Goal: Task Accomplishment & Management: Manage account settings

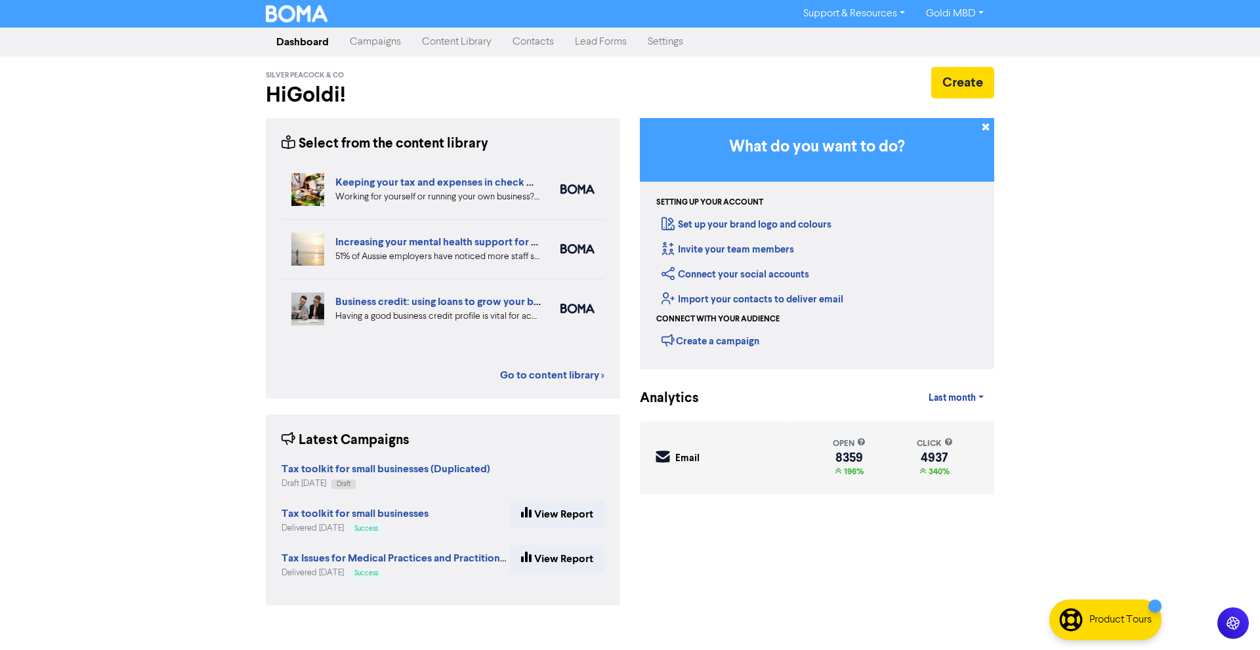
click at [349, 39] on link "Campaigns" at bounding box center [375, 42] width 72 height 26
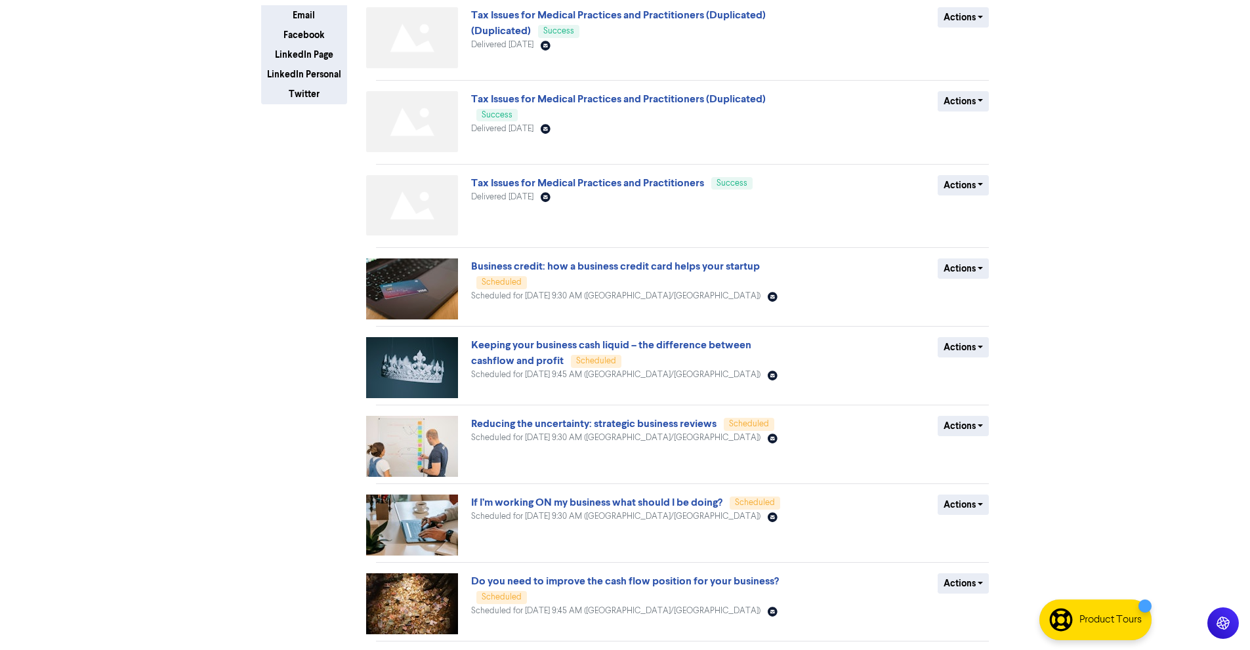
scroll to position [305, 0]
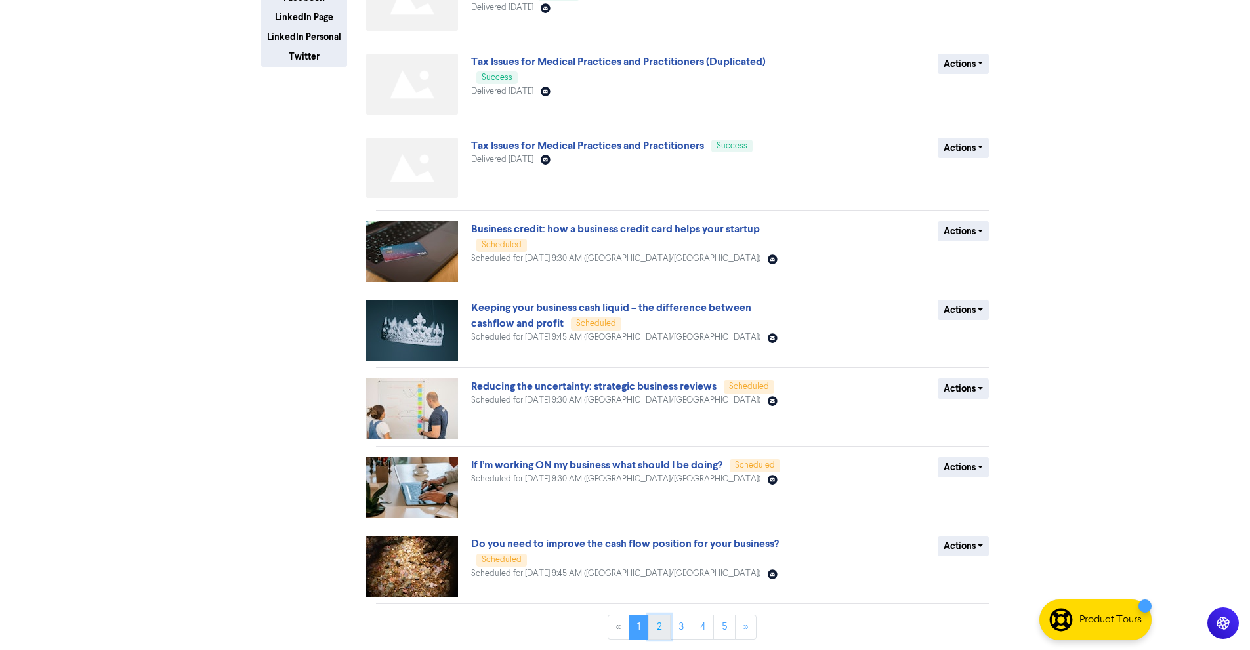
click at [664, 621] on link "2" at bounding box center [659, 627] width 22 height 25
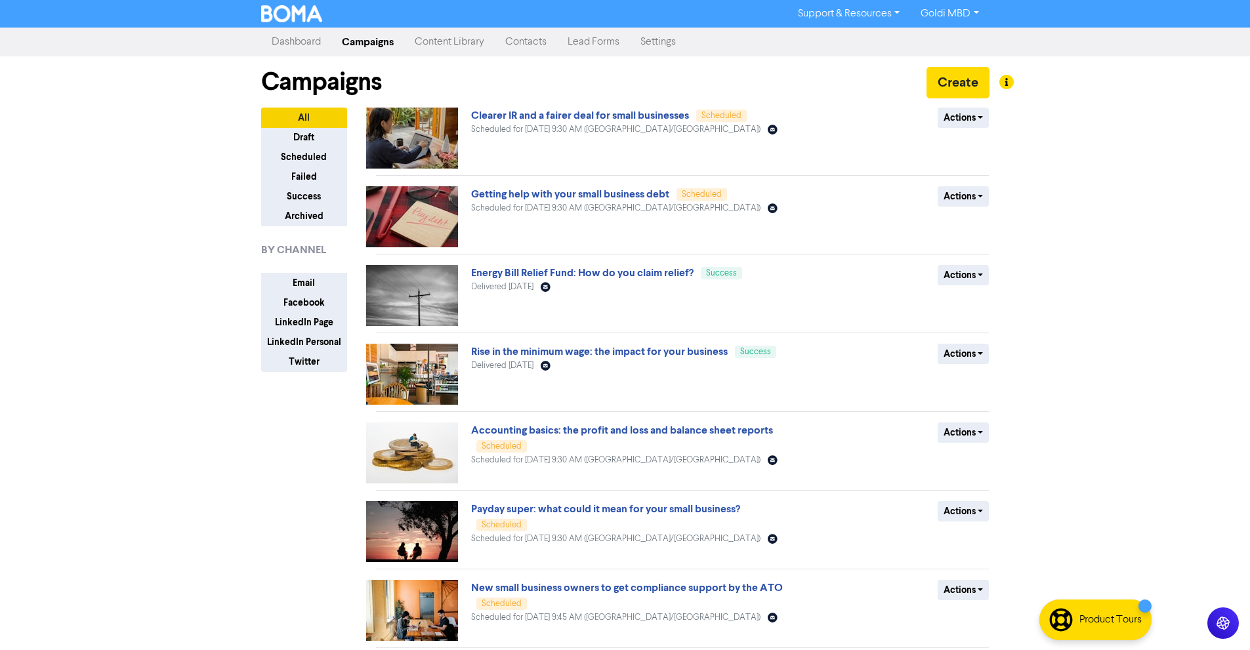
scroll to position [268, 0]
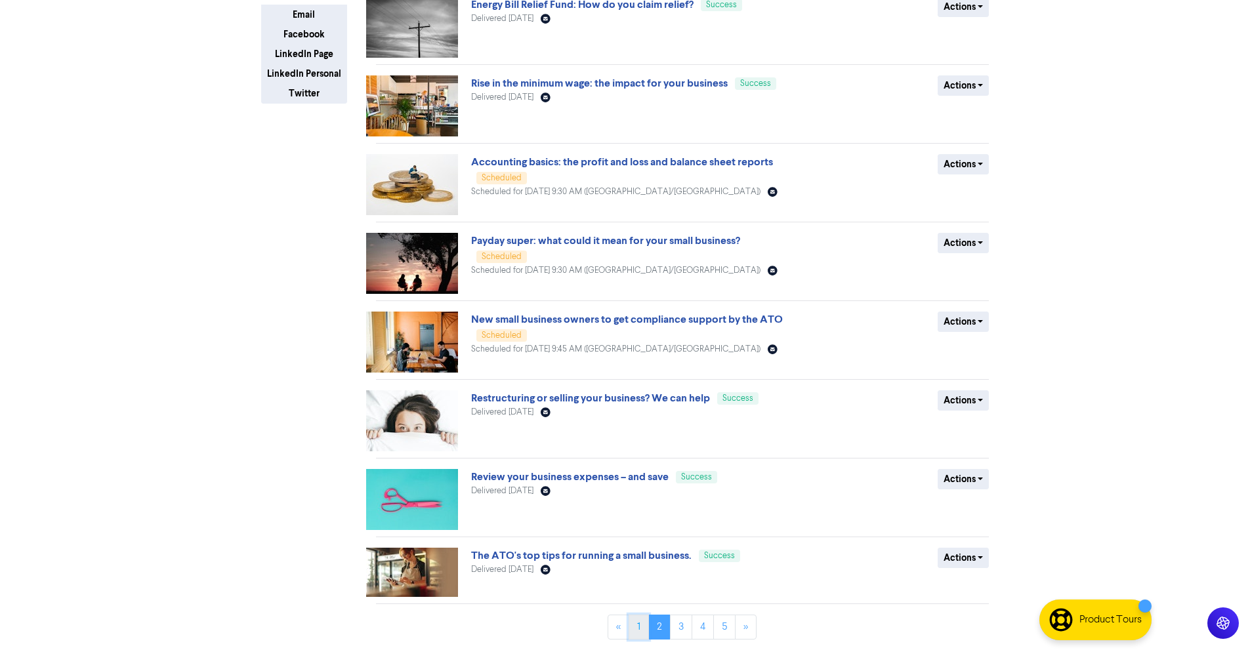
click at [637, 620] on link "1" at bounding box center [639, 627] width 20 height 25
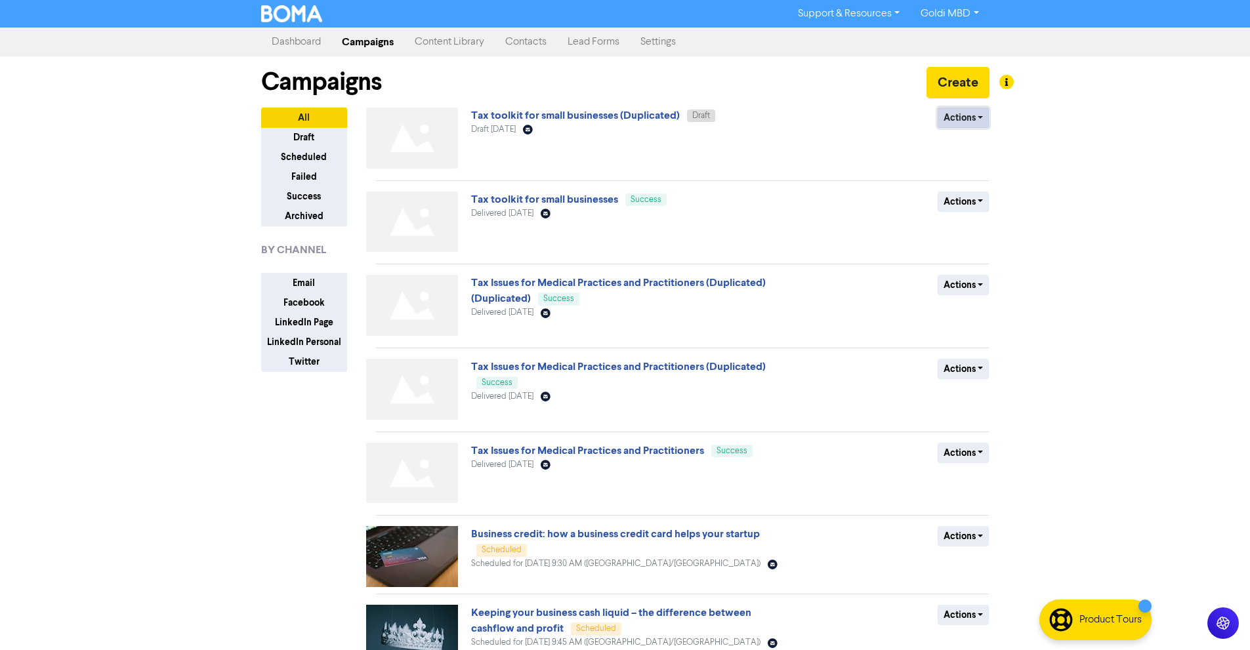
click at [956, 116] on button "Actions" at bounding box center [964, 118] width 52 height 20
click at [967, 165] on button "Duplicate" at bounding box center [991, 166] width 104 height 21
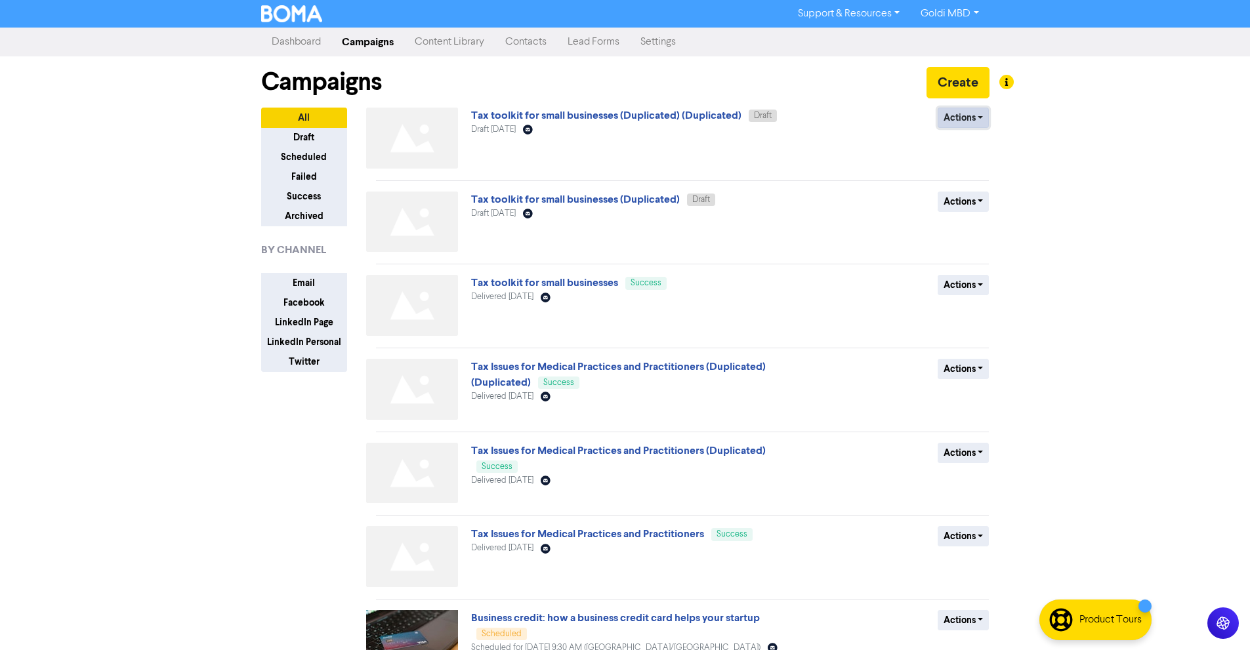
click at [953, 112] on button "Actions" at bounding box center [964, 118] width 52 height 20
click at [660, 114] on link "Tax toolkit for small businesses (Duplicated) (Duplicated)" at bounding box center [606, 115] width 270 height 13
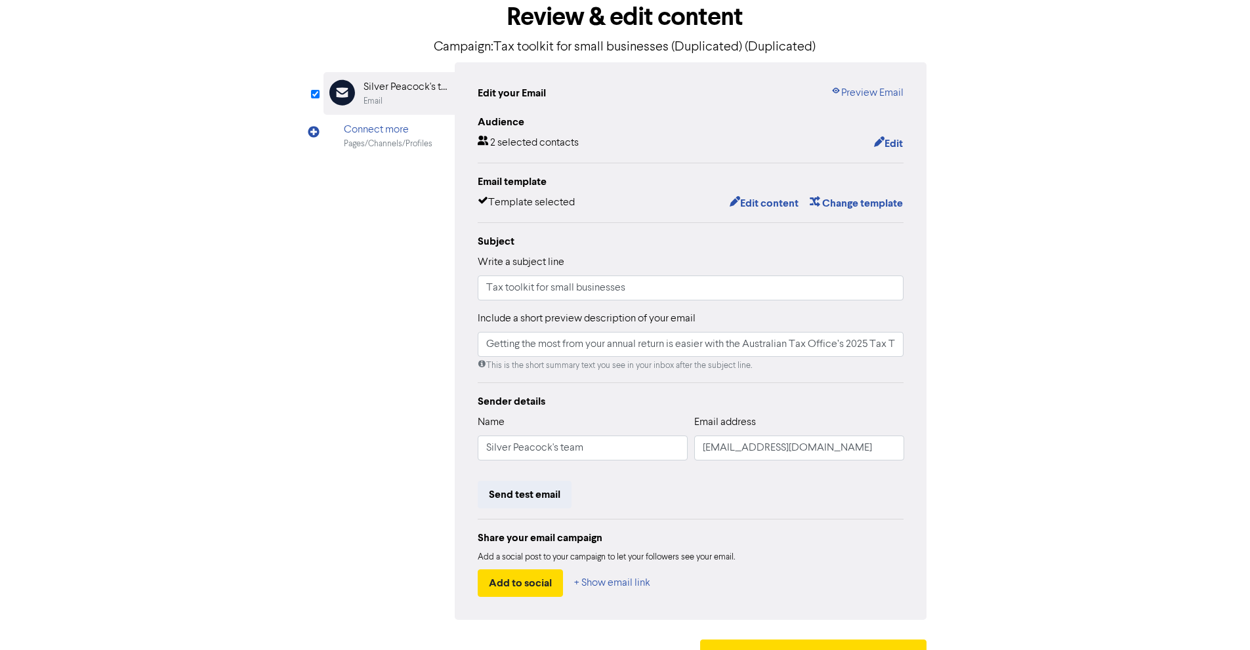
scroll to position [73, 0]
click at [894, 144] on button "Edit" at bounding box center [889, 142] width 30 height 17
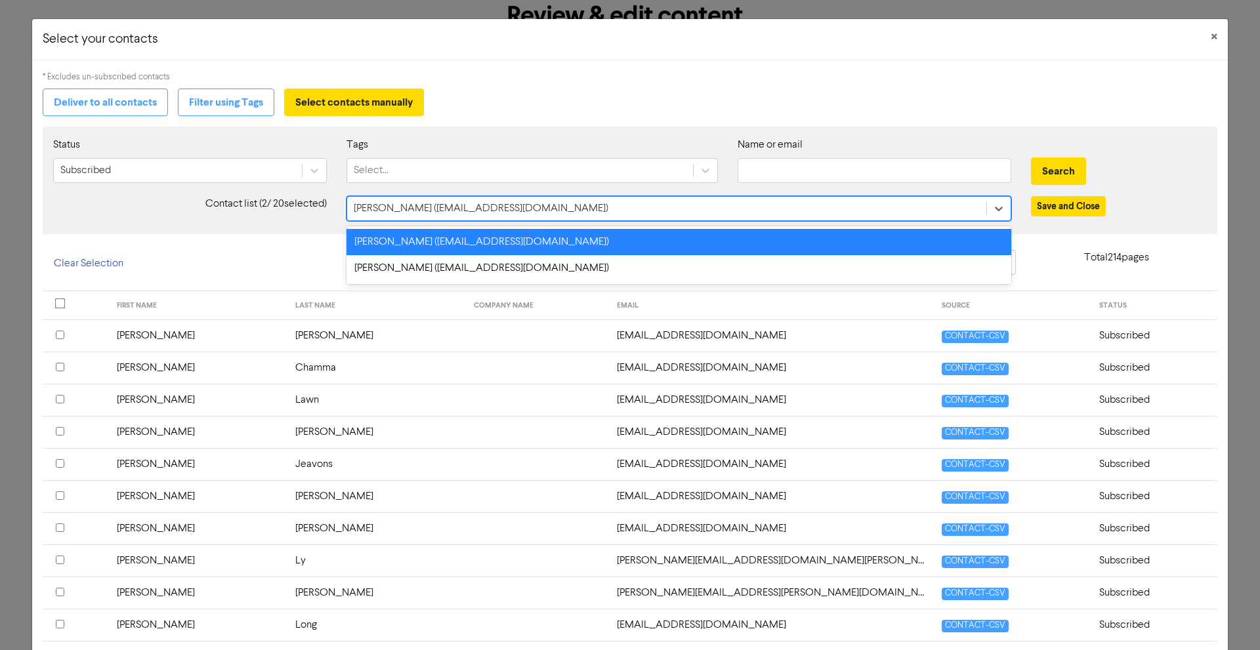
click at [941, 198] on div "Wagdi Andrawis (wandrawis@silverpeacock.com.au)" at bounding box center [666, 209] width 639 height 24
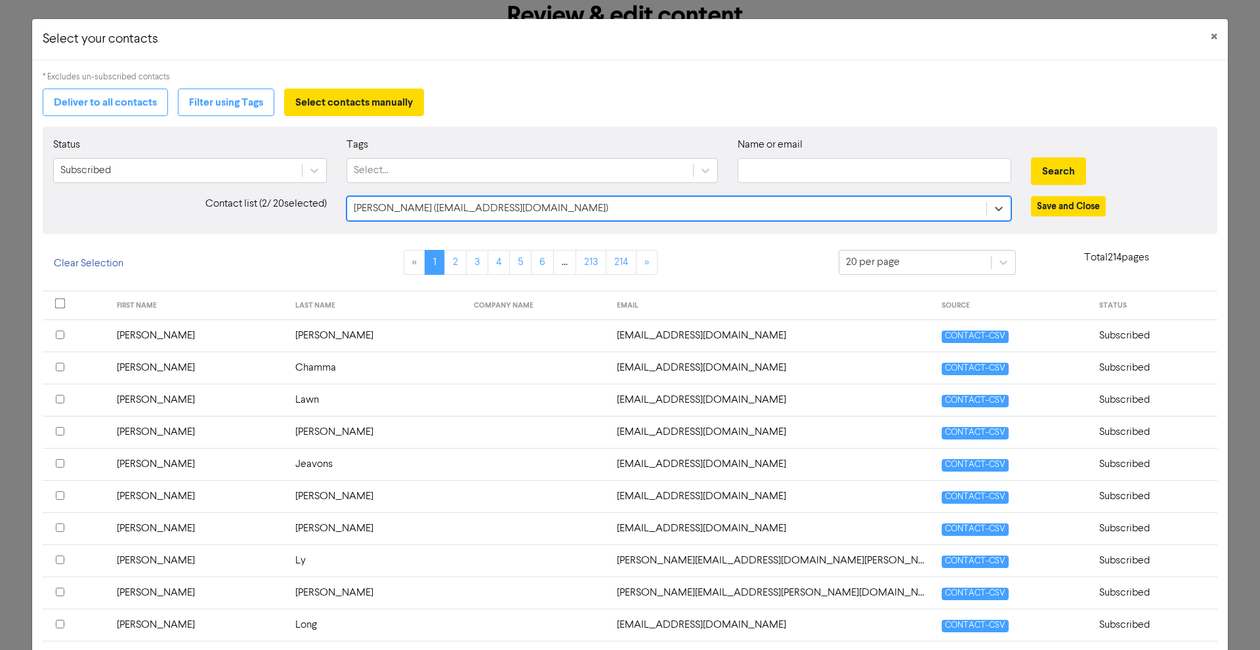
click at [750, 203] on div "Wagdi Andrawis (wandrawis@silverpeacock.com.au)" at bounding box center [666, 209] width 639 height 24
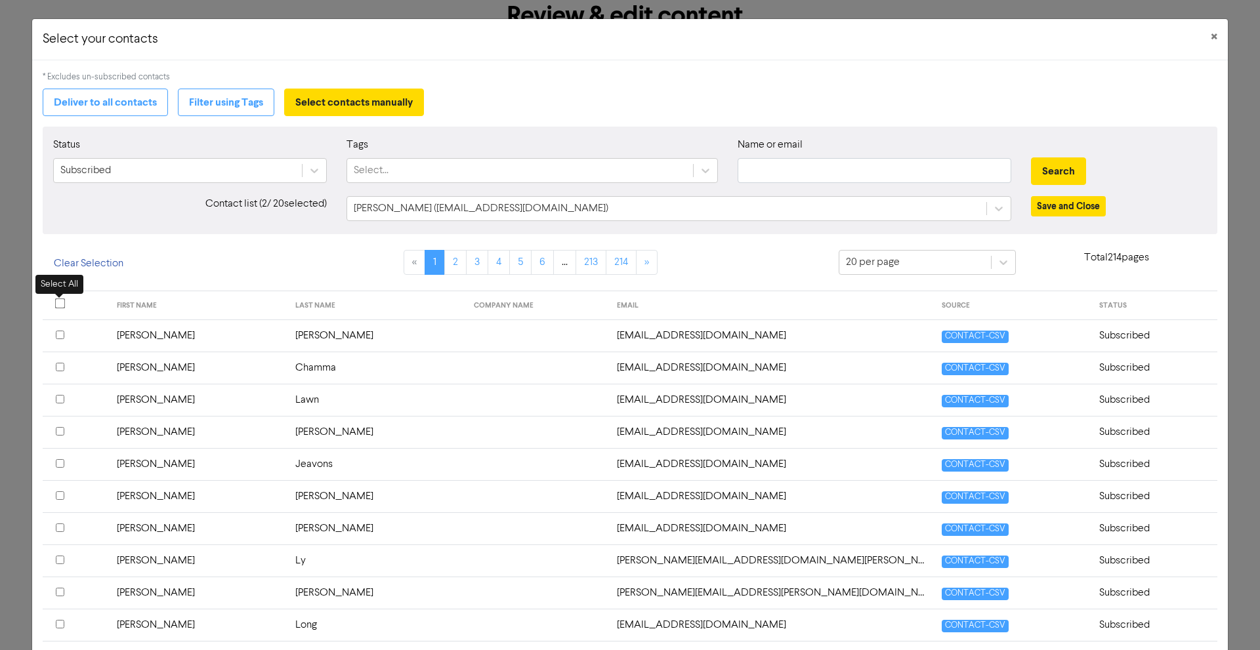
click at [59, 307] on input "checkbox" at bounding box center [60, 304] width 11 height 11
click at [1069, 208] on button "Save and Close" at bounding box center [1068, 206] width 75 height 20
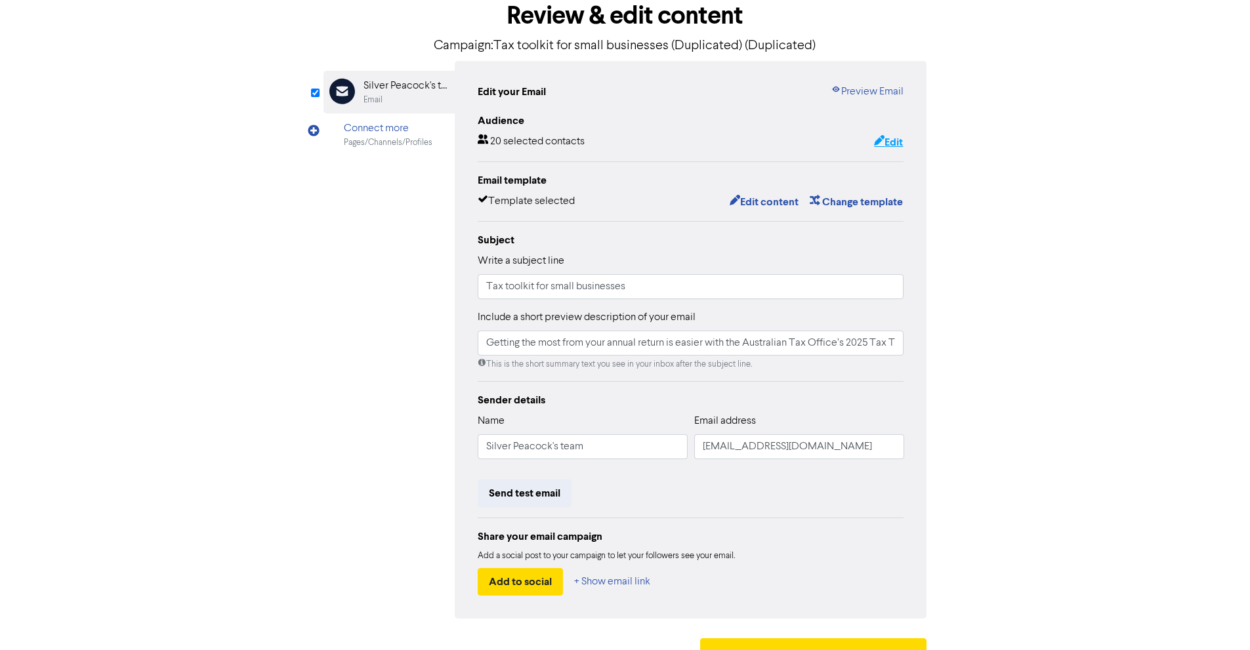
click at [885, 146] on button "Edit" at bounding box center [889, 142] width 30 height 17
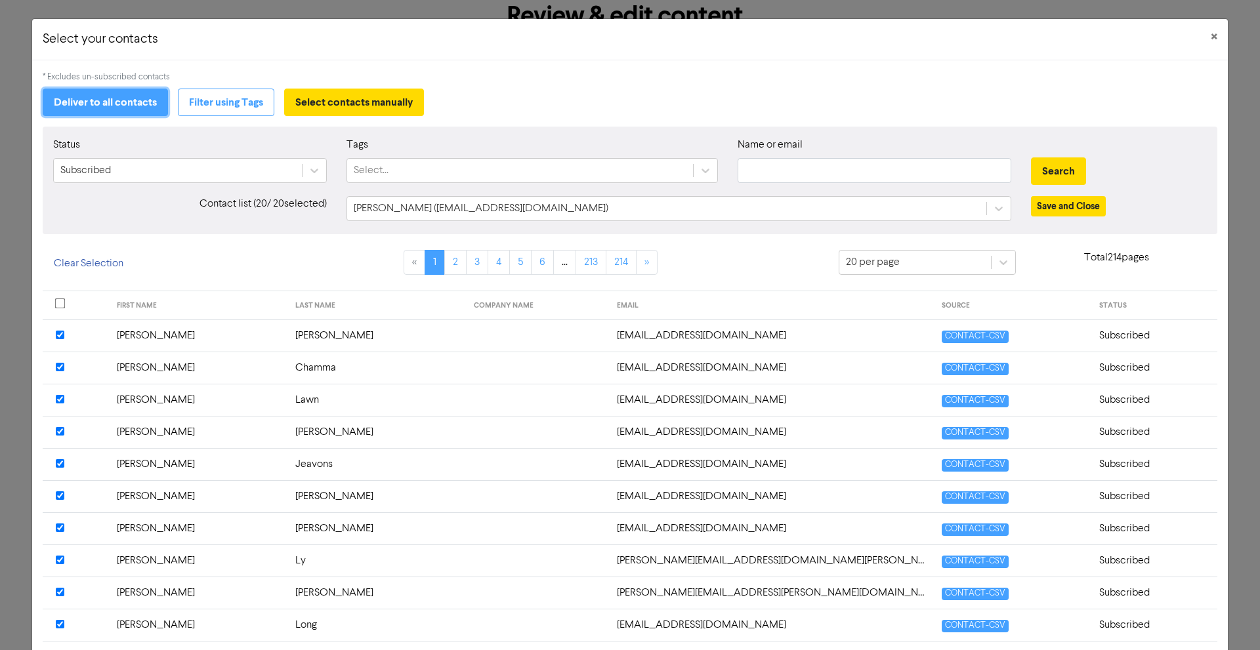
click at [153, 115] on button "Deliver to all contacts" at bounding box center [105, 103] width 125 height 28
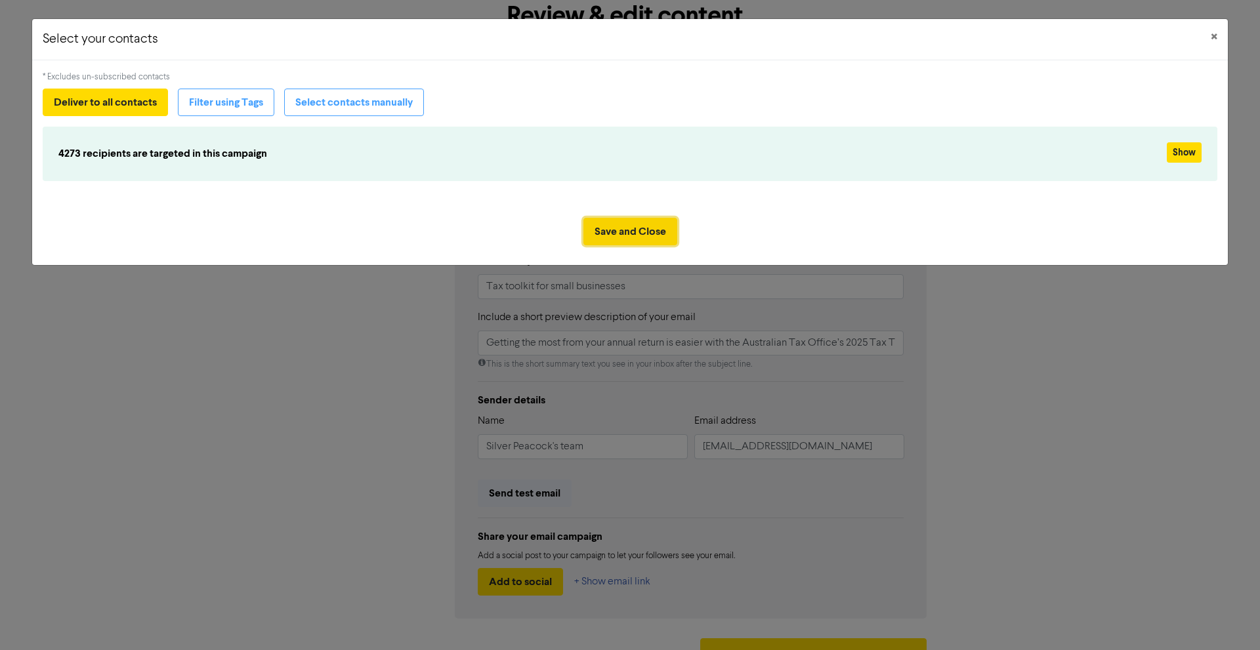
click at [653, 227] on button "Save and Close" at bounding box center [631, 232] width 94 height 28
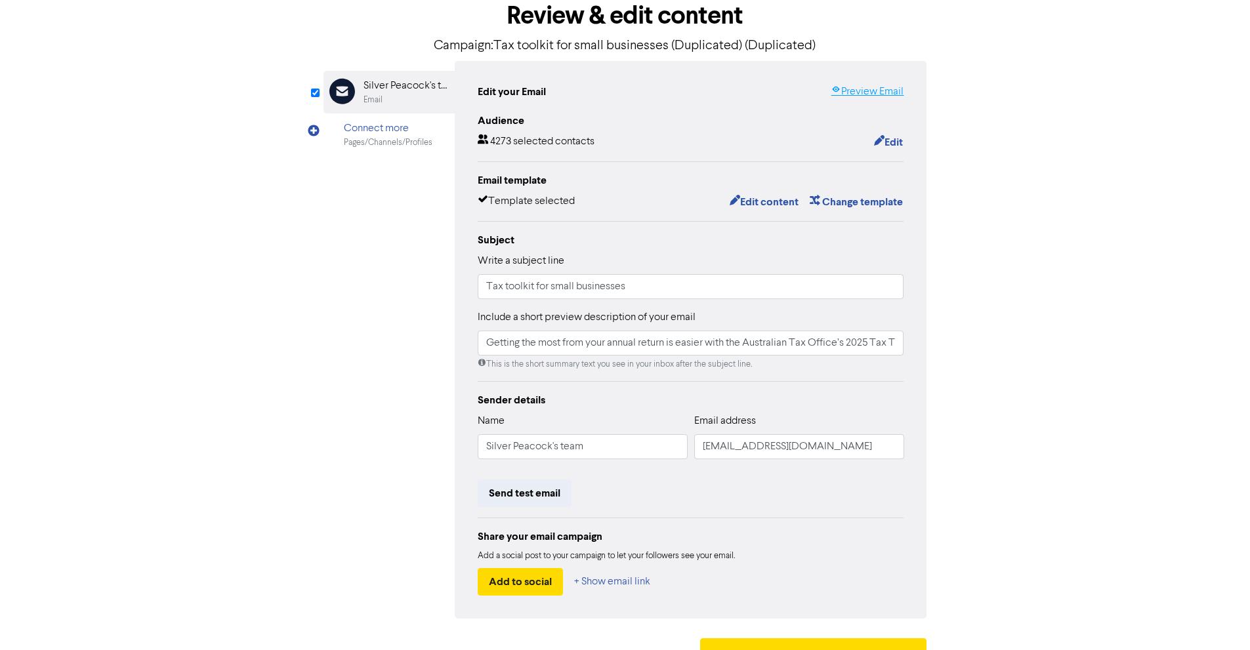
click at [866, 93] on link "Preview Email" at bounding box center [867, 92] width 73 height 16
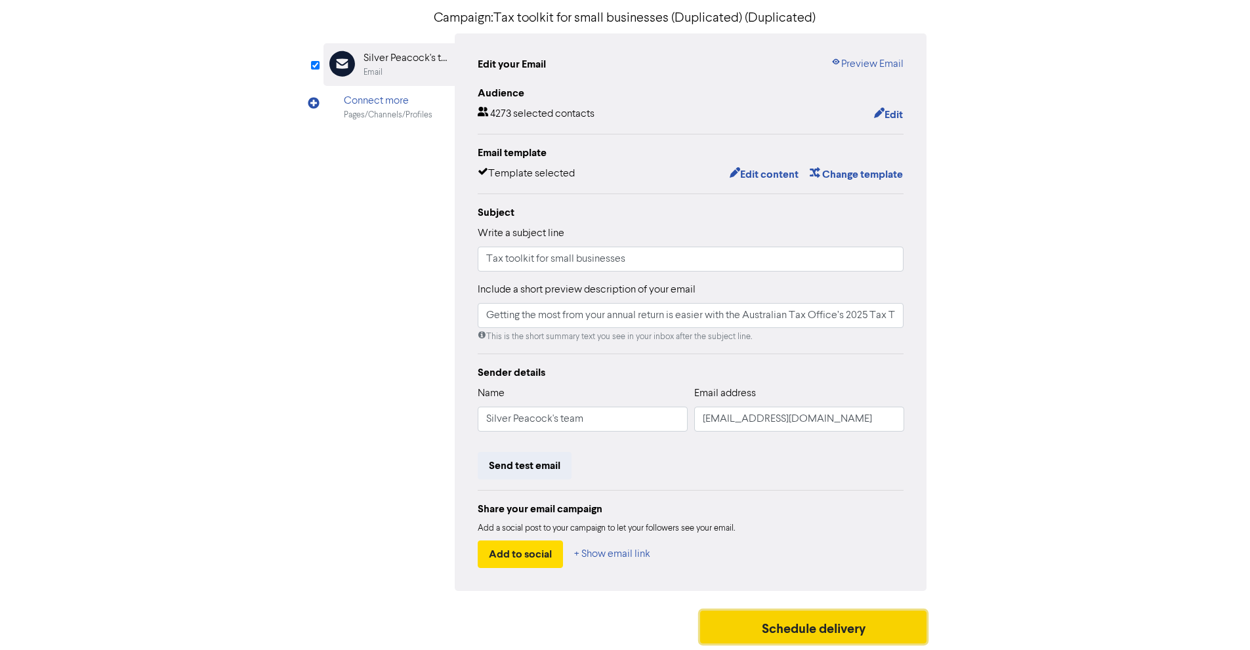
click at [805, 643] on button "Schedule delivery" at bounding box center [813, 627] width 227 height 33
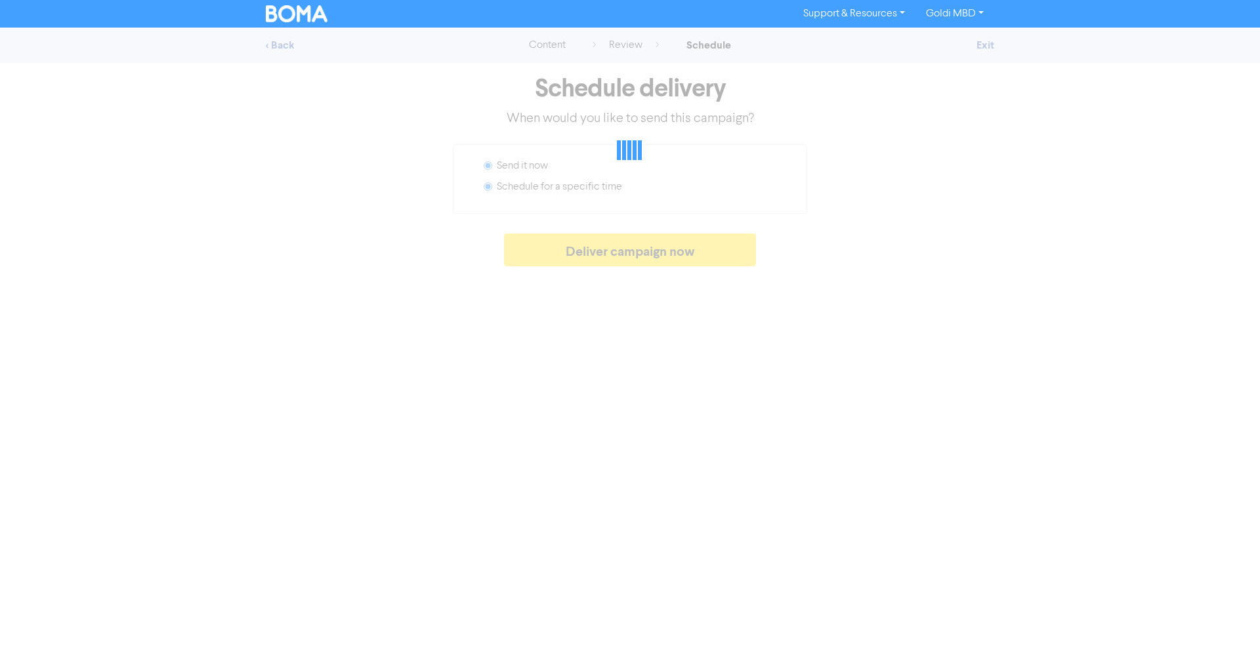
radio input "false"
radio input "true"
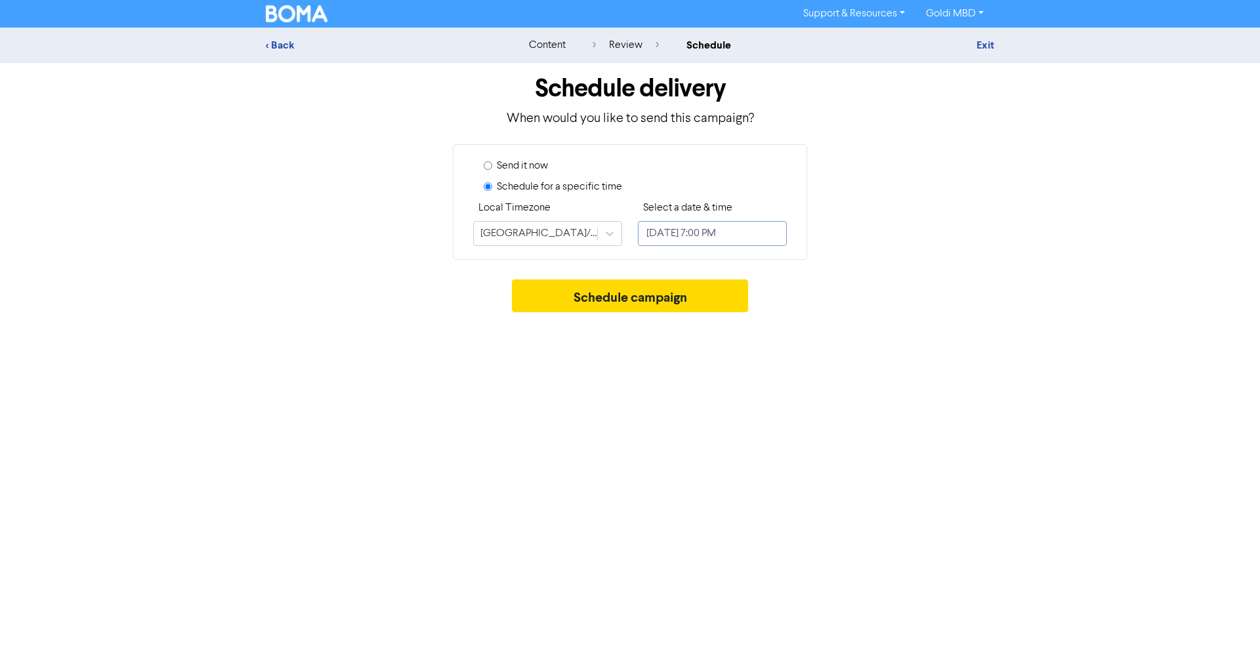
select select "7"
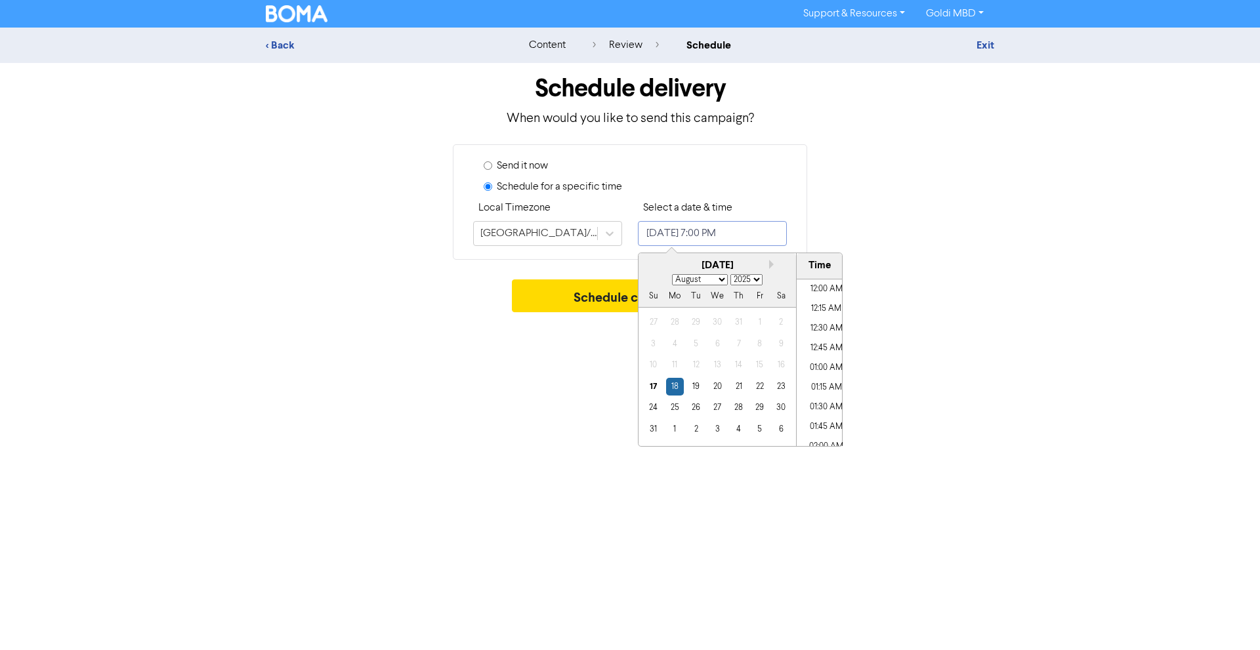
click at [700, 235] on input "August 18, 2025 7:00 PM" at bounding box center [712, 233] width 149 height 25
click at [813, 368] on li "09:30 AM" at bounding box center [826, 370] width 59 height 20
type input "August 18, 2025 9:30 AM"
click at [485, 412] on div "Support & Resources Video Tutorials FAQ & Guides Marketing Education Goldi MBD …" at bounding box center [630, 325] width 1260 height 650
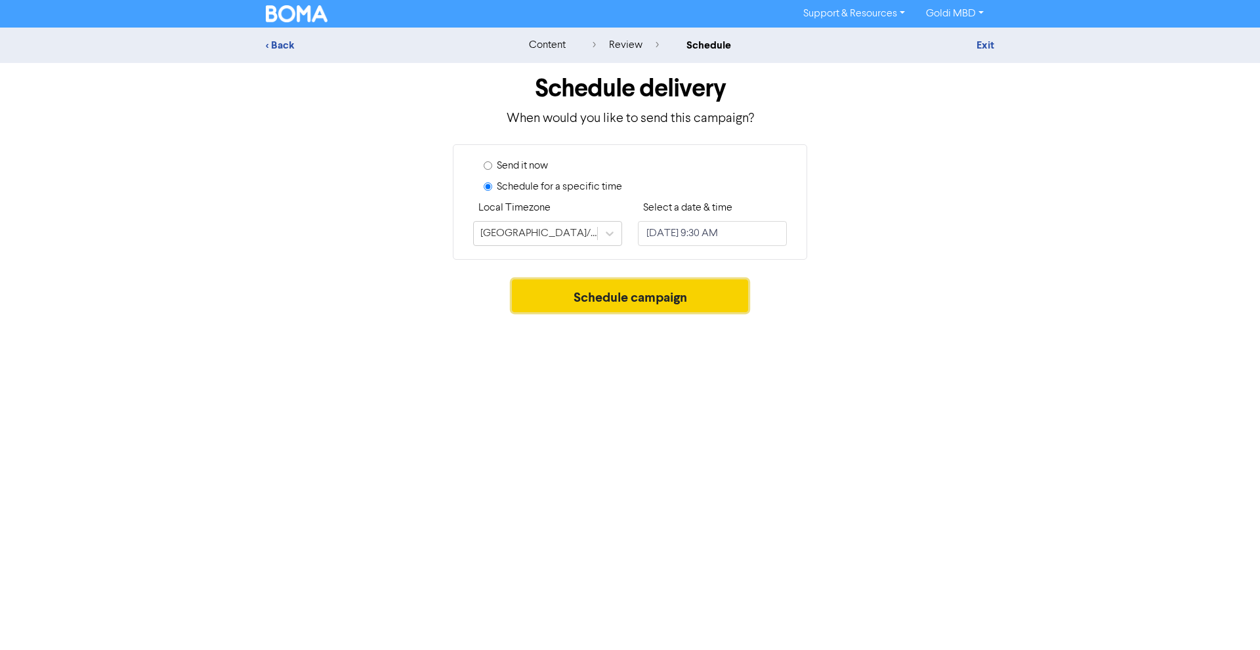
click at [568, 302] on button "Schedule campaign" at bounding box center [630, 296] width 237 height 33
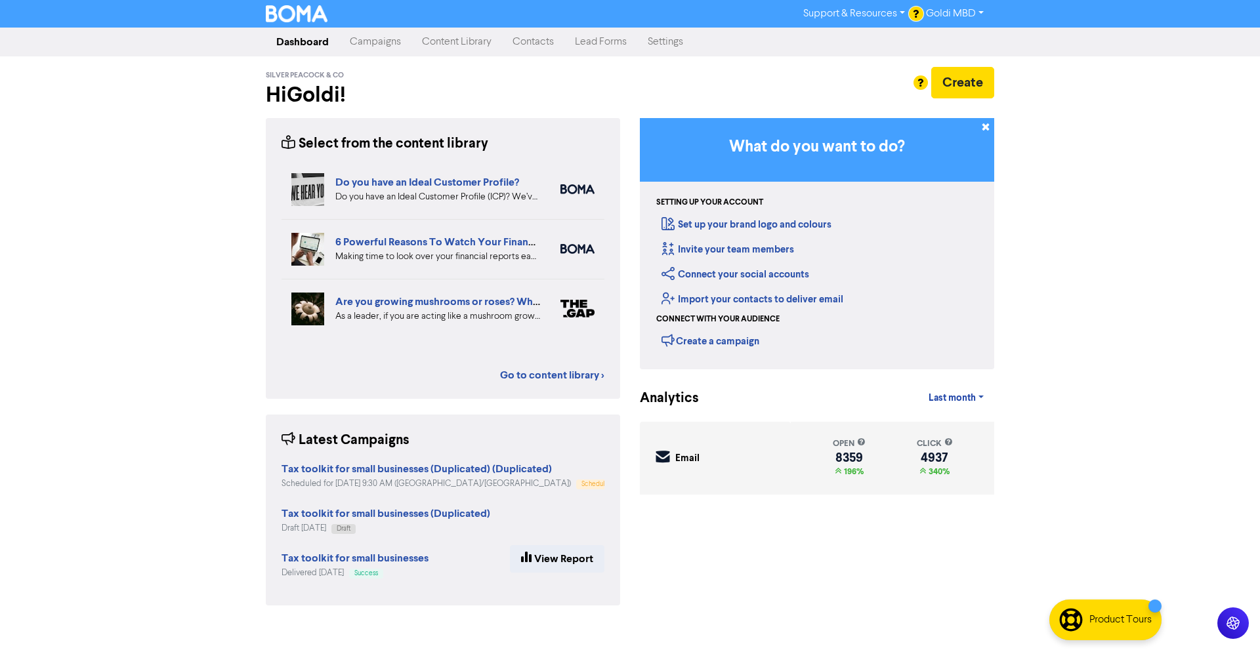
click at [454, 40] on link "Content Library" at bounding box center [457, 42] width 91 height 26
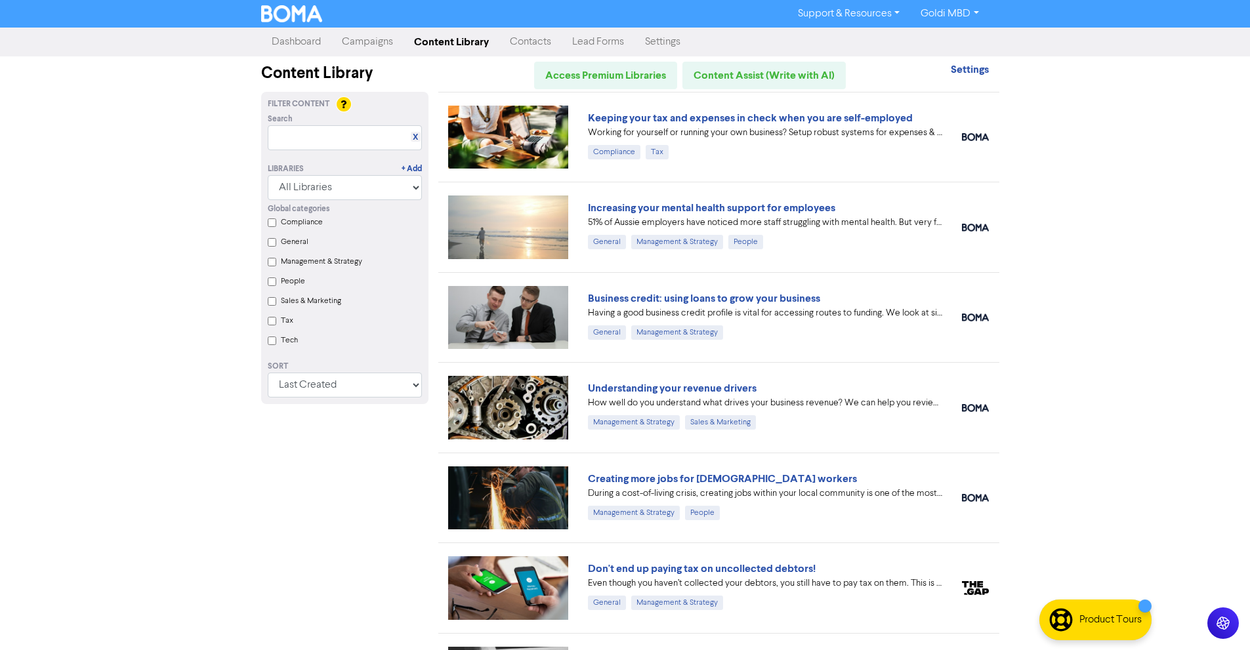
click at [528, 37] on link "Contacts" at bounding box center [530, 42] width 62 height 26
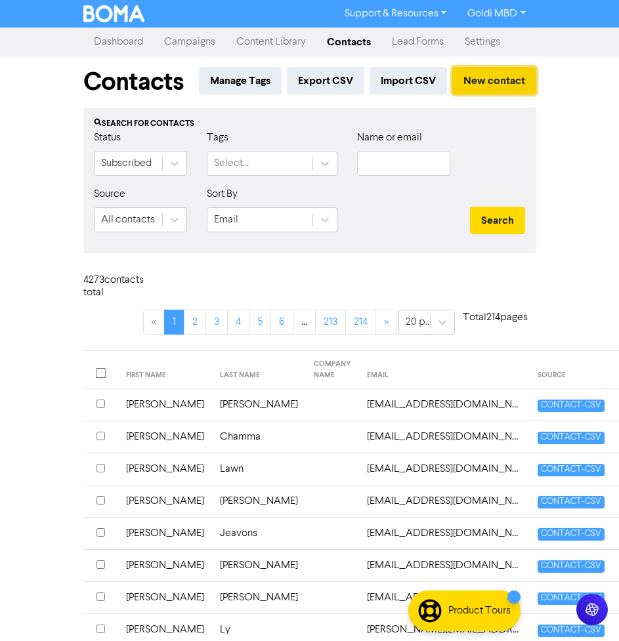
click at [524, 77] on button "New contact" at bounding box center [494, 81] width 84 height 28
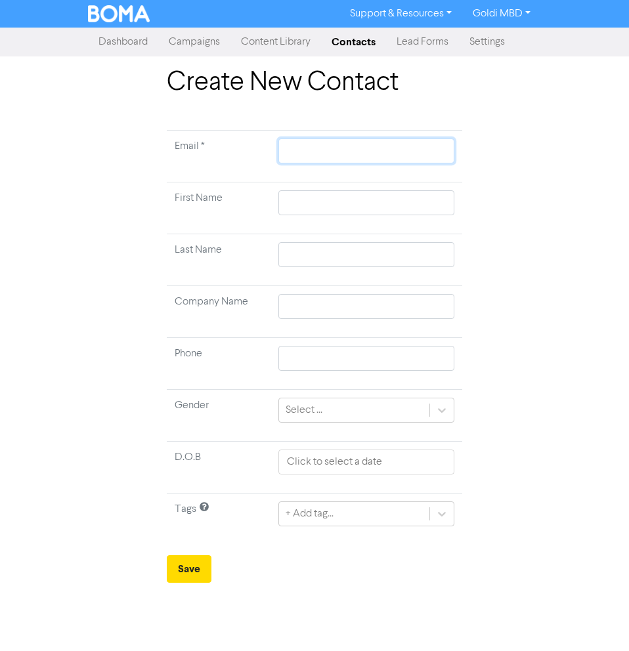
paste input "[PERSON_NAME][EMAIL_ADDRESS][DOMAIN_NAME]"
type input "[PERSON_NAME][EMAIL_ADDRESS][DOMAIN_NAME]"
click at [297, 150] on input "[PERSON_NAME][EMAIL_ADDRESS][DOMAIN_NAME]" at bounding box center [366, 150] width 176 height 25
type input "[PERSON_NAME][EMAIL_ADDRESS][DOMAIN_NAME]"
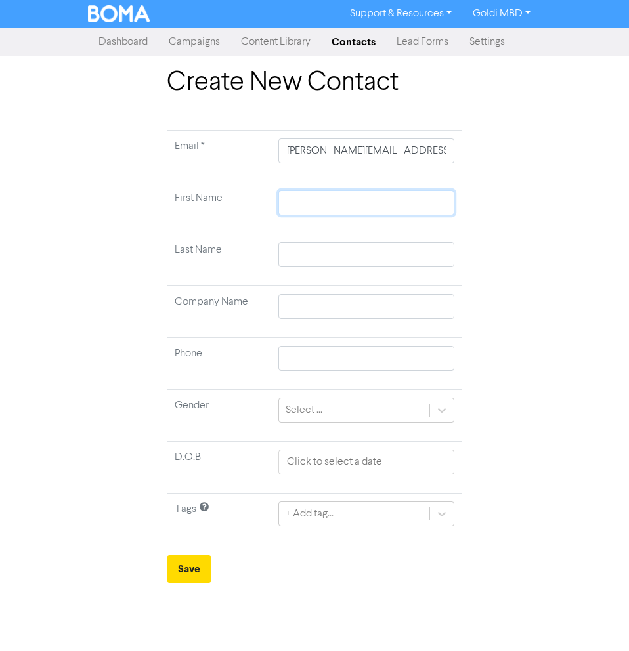
paste input "[PERSON_NAME]"
type input "[PERSON_NAME]"
click at [306, 202] on input "[PERSON_NAME]" at bounding box center [366, 202] width 176 height 25
type input "[PERSON_NAME]"
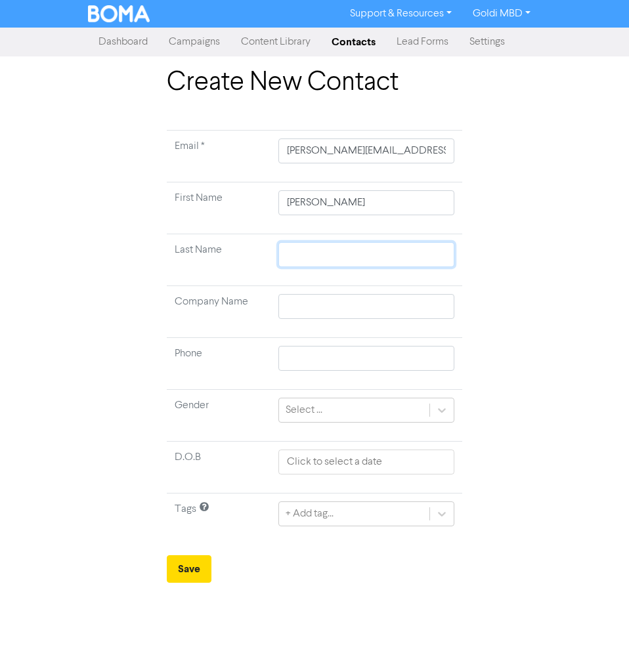
paste input "[PERSON_NAME]"
type input "[PERSON_NAME]"
click at [318, 259] on input "[PERSON_NAME]" at bounding box center [366, 254] width 176 height 25
type input "[PERSON_NAME]"
click at [176, 561] on button "Save" at bounding box center [189, 569] width 45 height 28
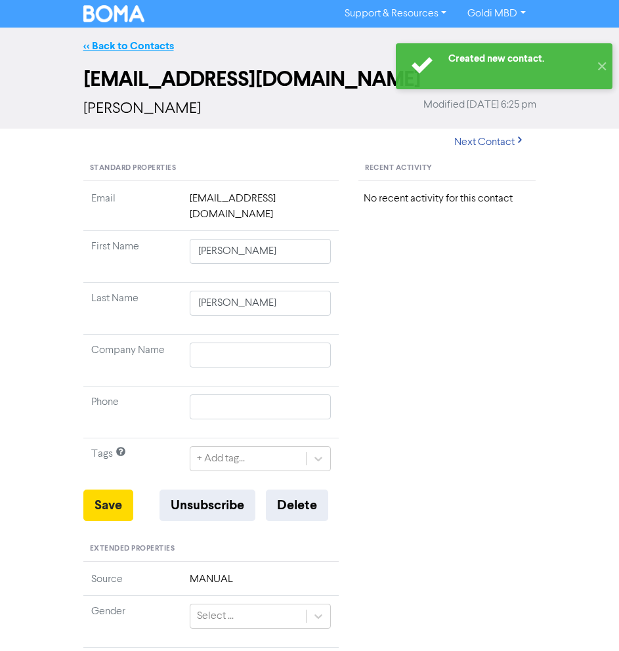
click at [117, 47] on link "<< Back to Contacts" at bounding box center [128, 45] width 91 height 13
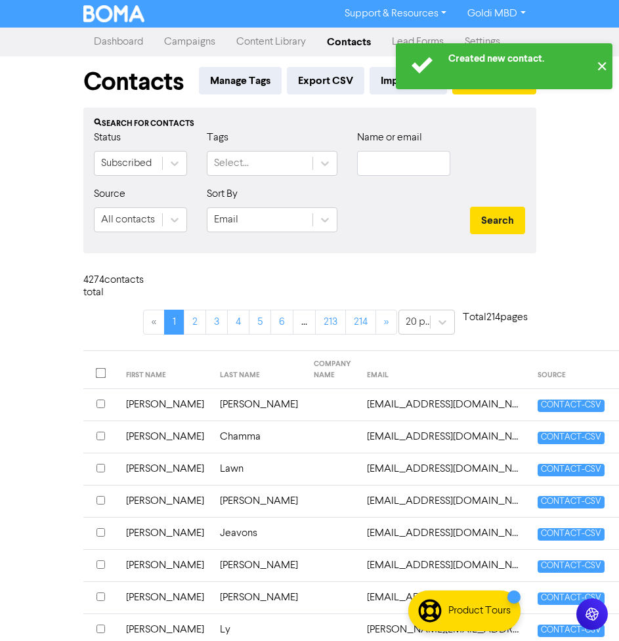
click at [601, 61] on button "✕" at bounding box center [602, 66] width 22 height 46
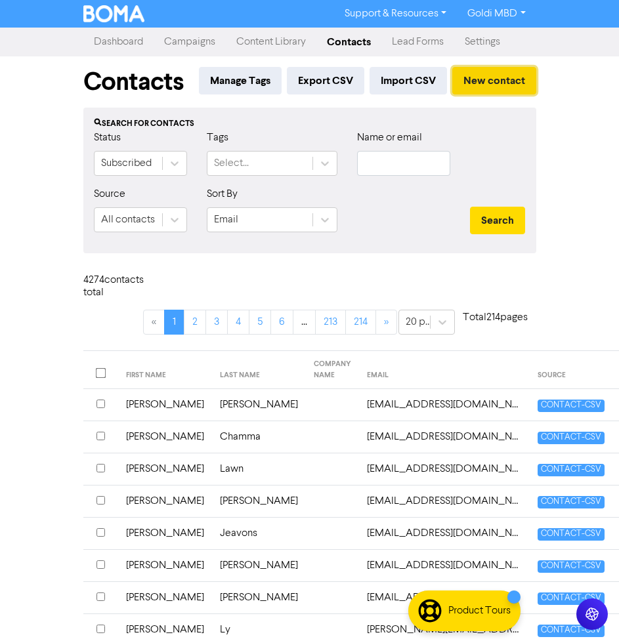
click at [491, 78] on button "New contact" at bounding box center [494, 81] width 84 height 28
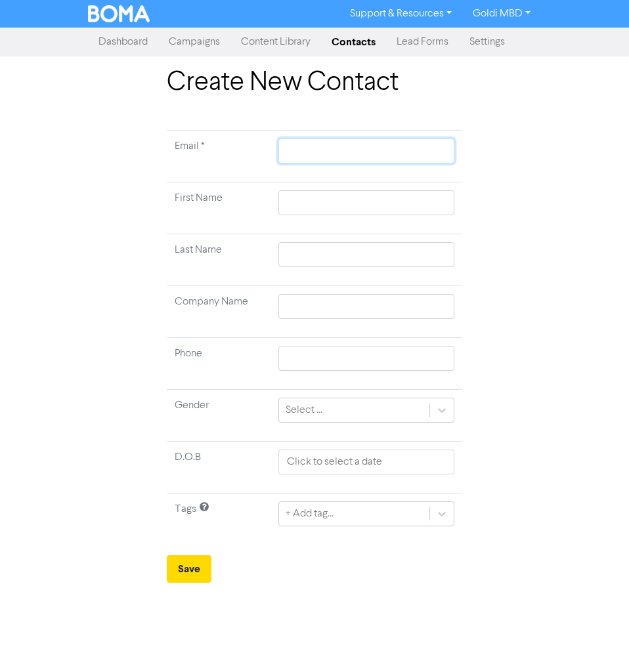
click at [302, 163] on input "text" at bounding box center [366, 150] width 176 height 25
paste input "[PERSON_NAME][EMAIL_ADDRESS][PERSON_NAME][DOMAIN_NAME]"
type input "[PERSON_NAME][EMAIL_ADDRESS][PERSON_NAME][DOMAIN_NAME]"
click at [302, 163] on input "[PERSON_NAME][EMAIL_ADDRESS][PERSON_NAME][DOMAIN_NAME]" at bounding box center [366, 150] width 176 height 25
type input "[PERSON_NAME][EMAIL_ADDRESS][PERSON_NAME][DOMAIN_NAME]"
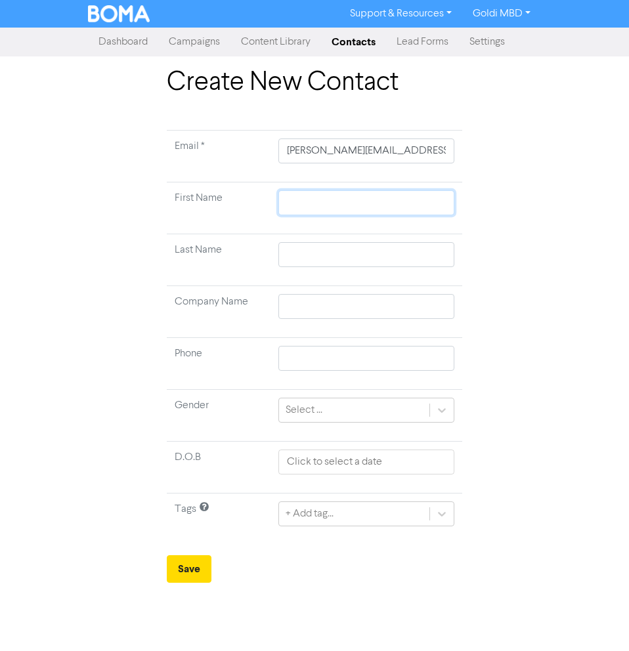
paste input "[PERSON_NAME]"
type input "[PERSON_NAME]"
click at [315, 201] on input "[PERSON_NAME]" at bounding box center [366, 202] width 176 height 25
type input "[PERSON_NAME]"
drag, startPoint x: 302, startPoint y: 240, endPoint x: 298, endPoint y: 251, distance: 11.8
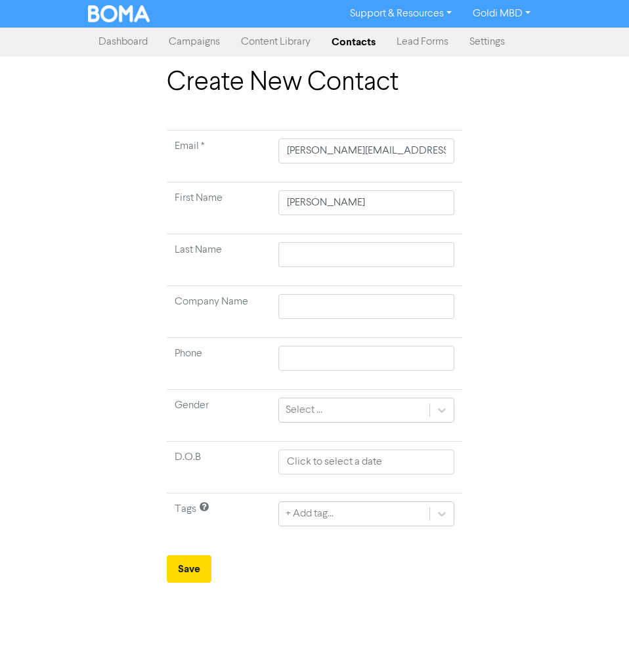
click at [298, 251] on td at bounding box center [366, 260] width 192 height 52
paste input "[PERSON_NAME]"
type input "[PERSON_NAME]"
click at [298, 251] on input "[PERSON_NAME]" at bounding box center [366, 254] width 176 height 25
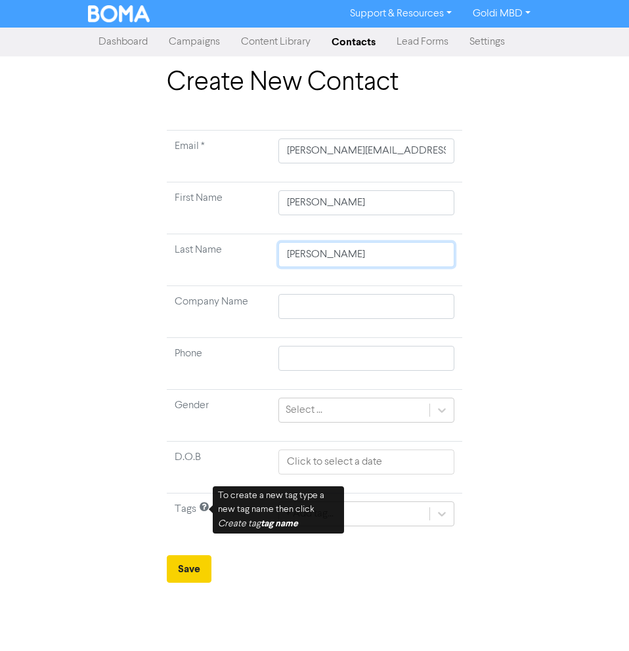
type input "[PERSON_NAME]"
click at [190, 564] on button "Save" at bounding box center [189, 569] width 45 height 28
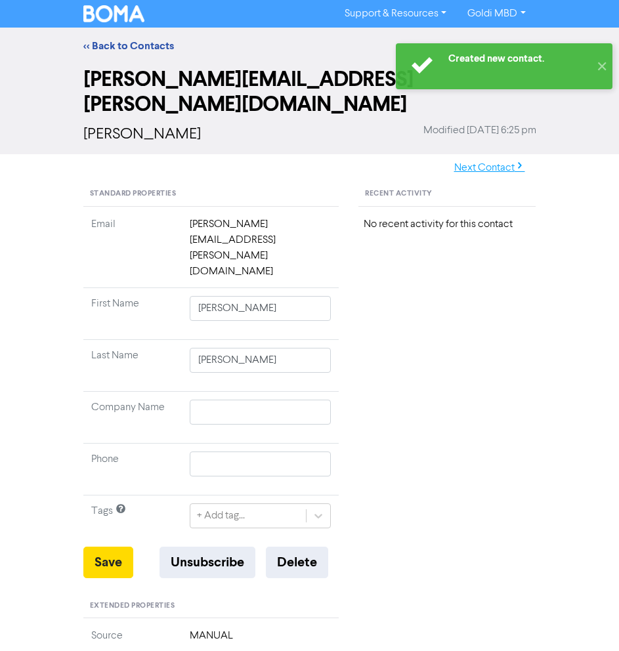
click at [490, 154] on button "Next Contact" at bounding box center [489, 168] width 93 height 28
type input "[PERSON_NAME]"
type input "424295307"
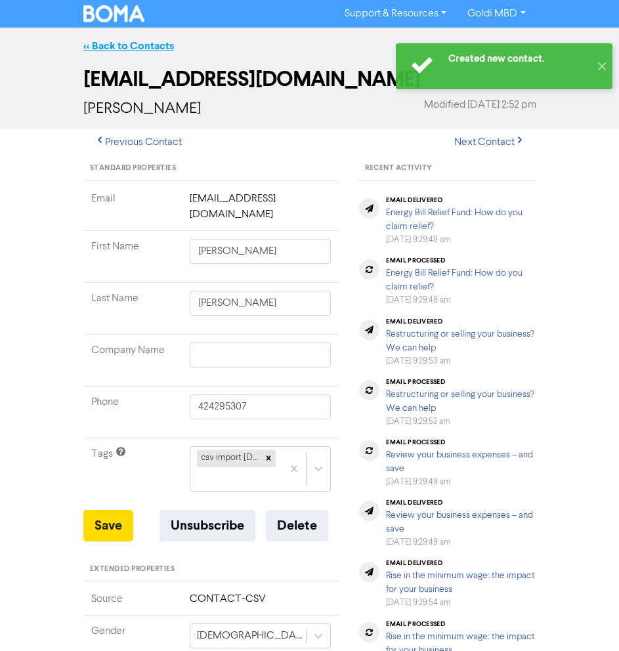
click at [129, 47] on link "<< Back to Contacts" at bounding box center [128, 45] width 91 height 13
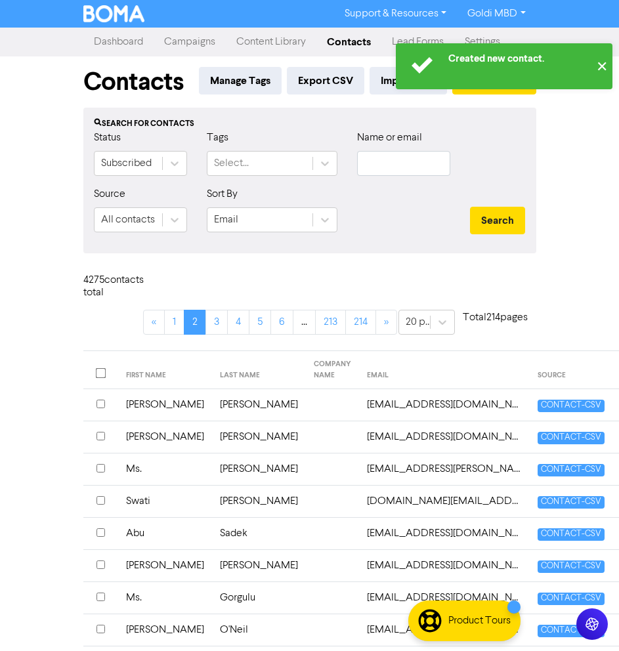
click at [606, 68] on button "✕" at bounding box center [602, 66] width 22 height 46
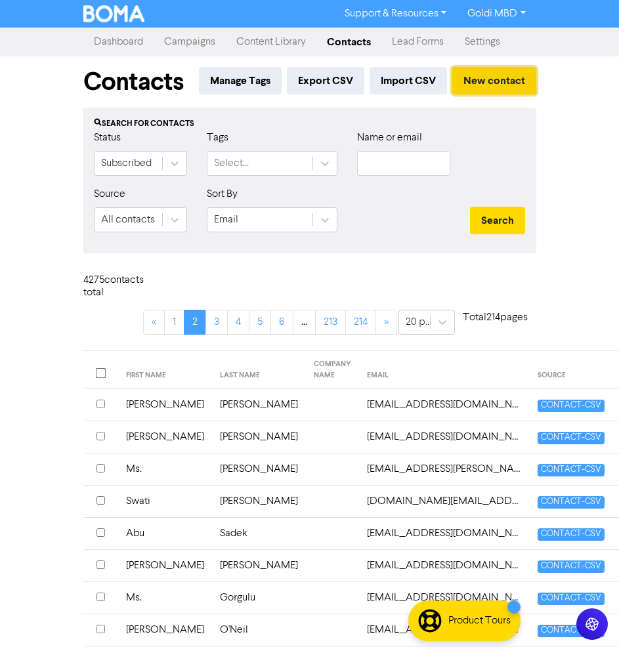
click at [501, 68] on button "New contact" at bounding box center [494, 81] width 84 height 28
click at [440, 91] on button "Import CSV" at bounding box center [408, 81] width 77 height 28
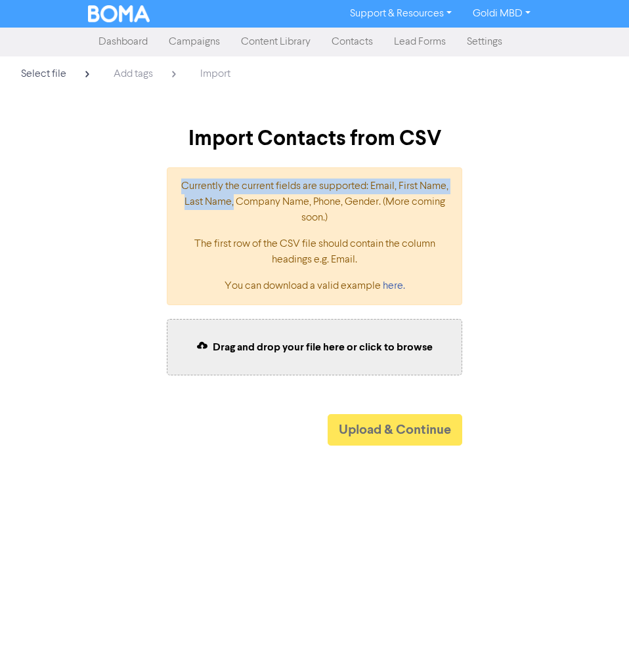
drag, startPoint x: 265, startPoint y: 203, endPoint x: 188, endPoint y: 186, distance: 79.3
click at [188, 186] on p "Currently the current fields are supported: Email, First Name, Last Name, Compa…" at bounding box center [314, 202] width 268 height 47
copy p "Currently the current fields are supported: Email, First Name, Last Name,"
click at [396, 284] on link "here." at bounding box center [394, 286] width 22 height 11
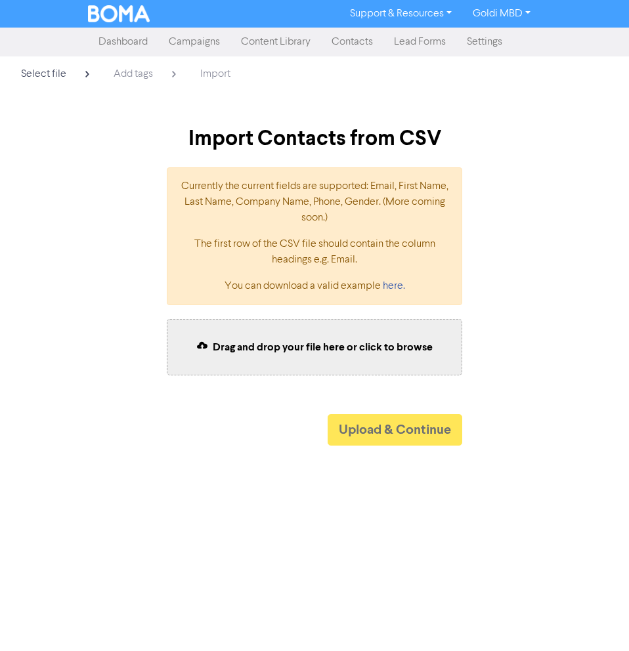
click at [236, 341] on span "Drag and drop your file here or click to browse" at bounding box center [323, 347] width 220 height 13
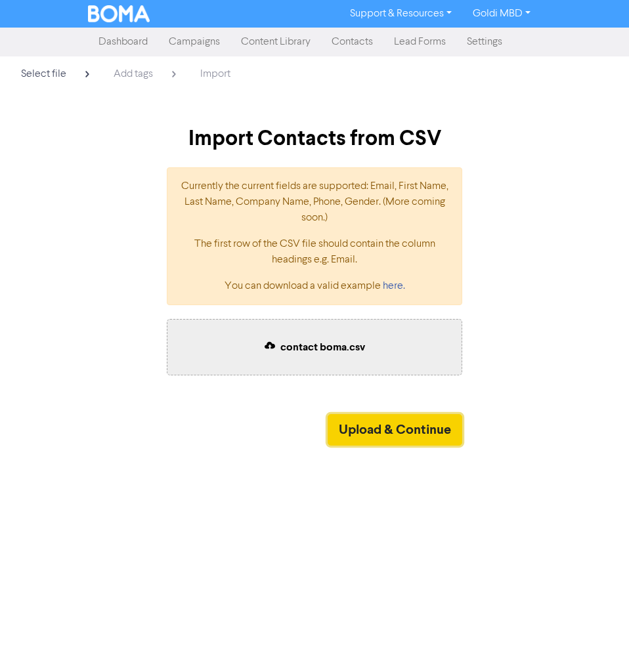
click at [387, 431] on button "Upload & Continue" at bounding box center [395, 430] width 135 height 32
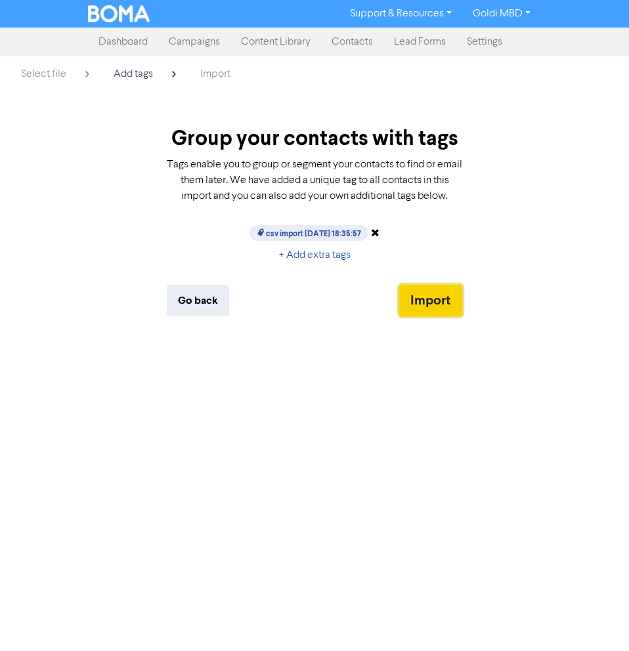
click at [426, 311] on button "Import" at bounding box center [430, 301] width 63 height 32
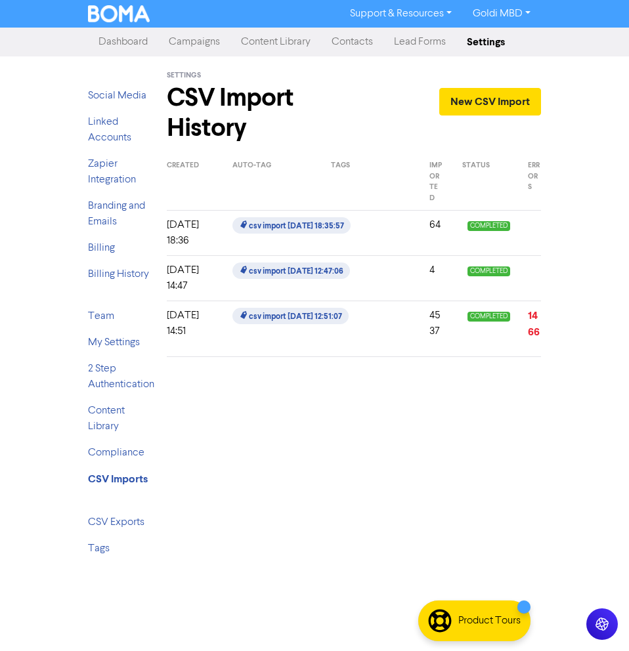
click at [519, 442] on div "Settings CSV Import History New CSV Import Created Auto-Tag Tags Imported Statu…" at bounding box center [354, 311] width 394 height 511
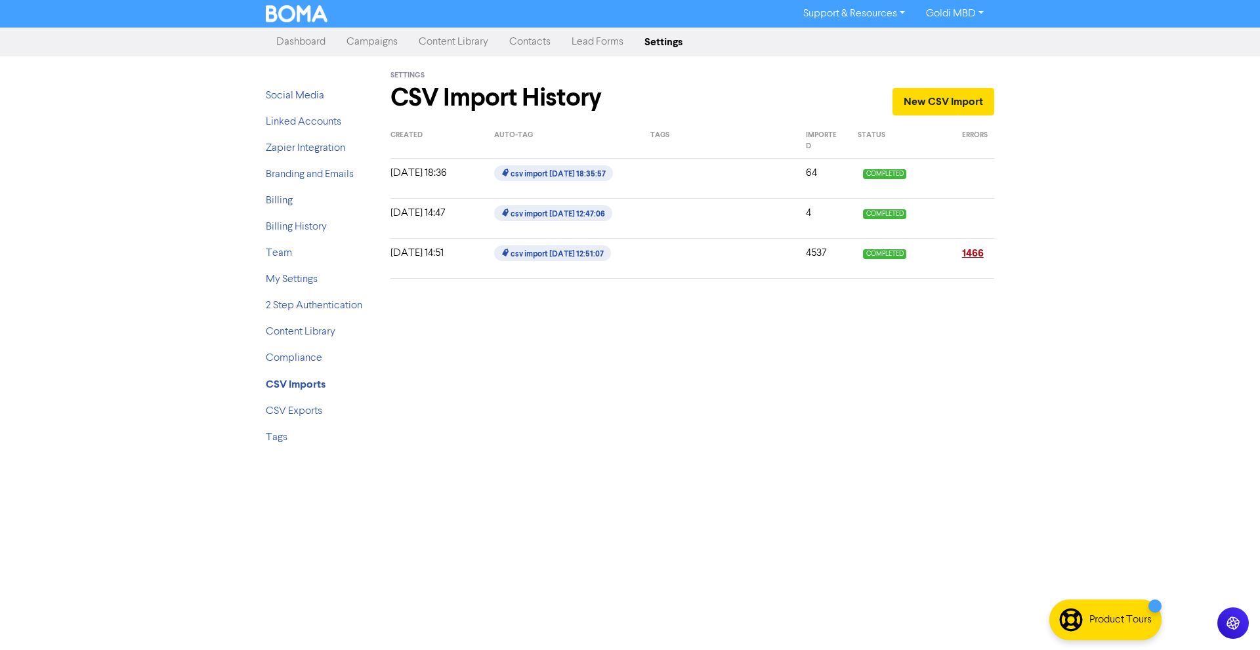
click at [967, 255] on link "1466" at bounding box center [973, 253] width 22 height 13
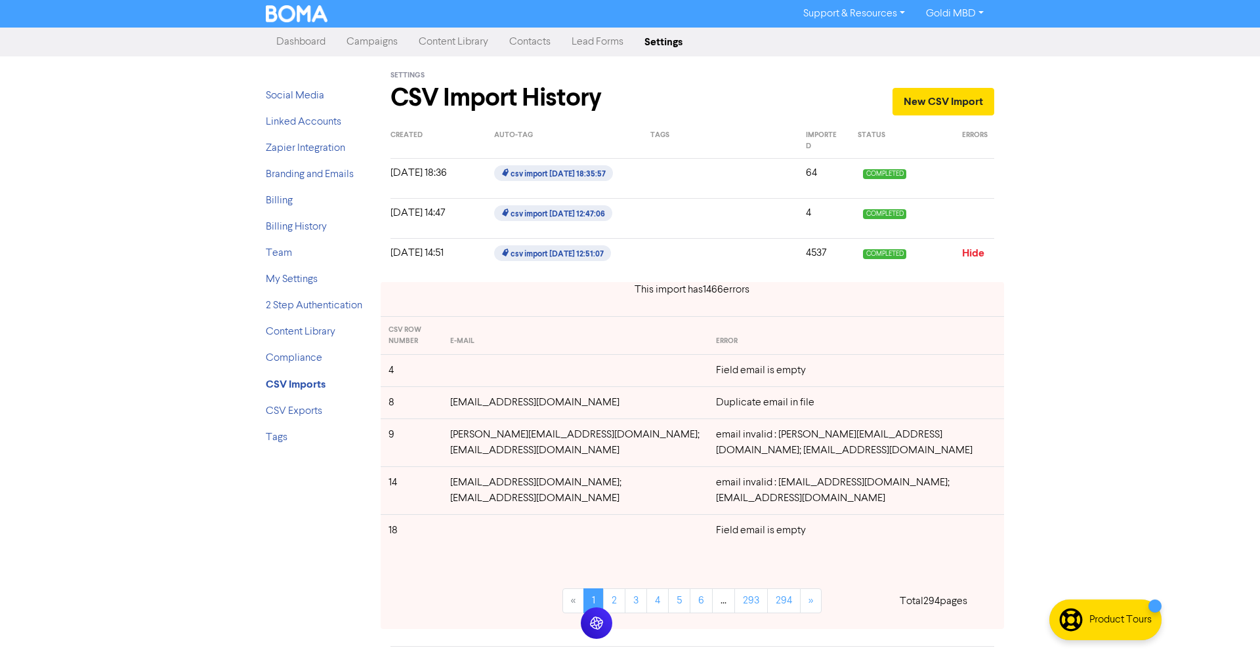
click at [532, 50] on link "Contacts" at bounding box center [530, 42] width 62 height 26
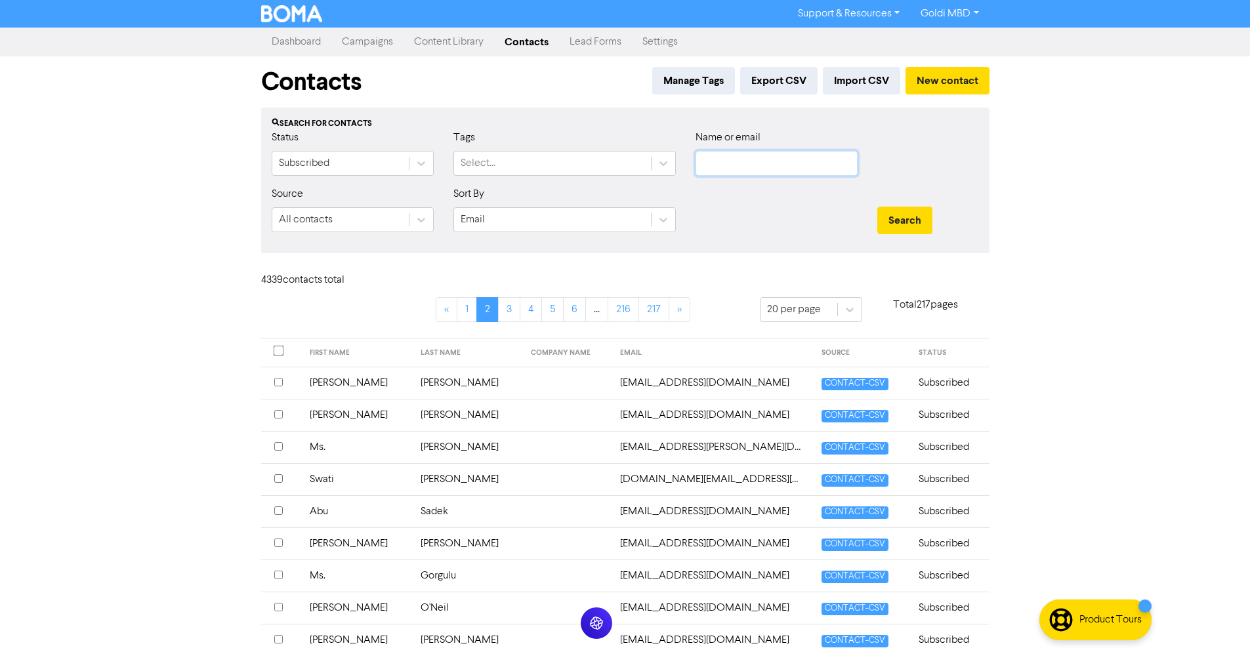
click at [732, 169] on input "text" at bounding box center [777, 163] width 162 height 25
click at [753, 163] on input "text" at bounding box center [777, 163] width 162 height 25
click at [1103, 166] on div "Support & Resources Video Tutorials FAQ & Guides Marketing Education Goldi MBD …" at bounding box center [625, 325] width 1250 height 650
click at [789, 171] on input "text" at bounding box center [777, 163] width 162 height 25
paste input "[EMAIL_ADDRESS][DOMAIN_NAME]"
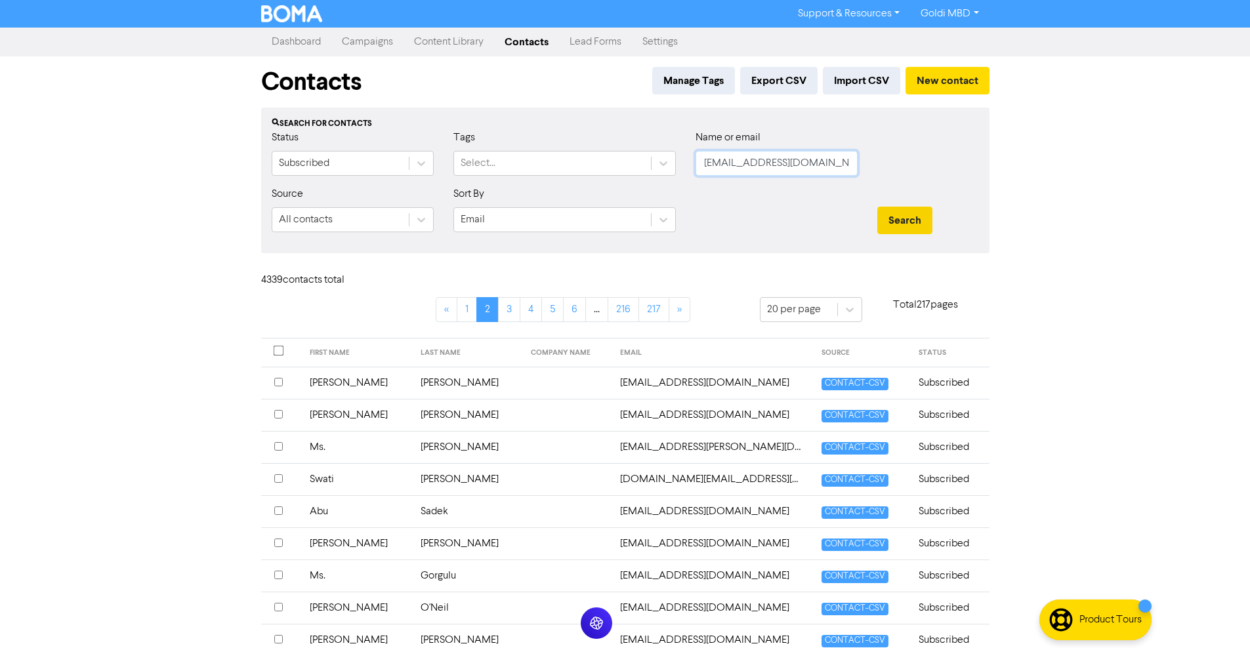
type input "[EMAIL_ADDRESS][DOMAIN_NAME]"
click at [908, 210] on button "Search" at bounding box center [905, 221] width 55 height 28
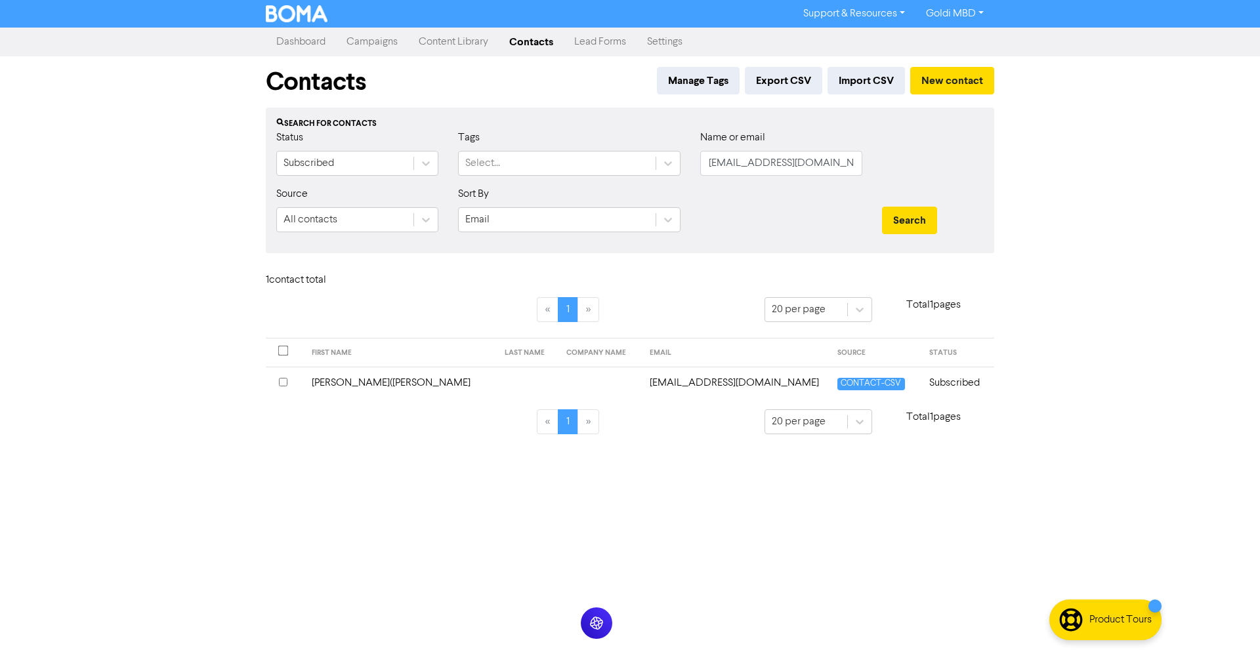
click at [411, 380] on td "[PERSON_NAME]([PERSON_NAME]" at bounding box center [400, 383] width 192 height 32
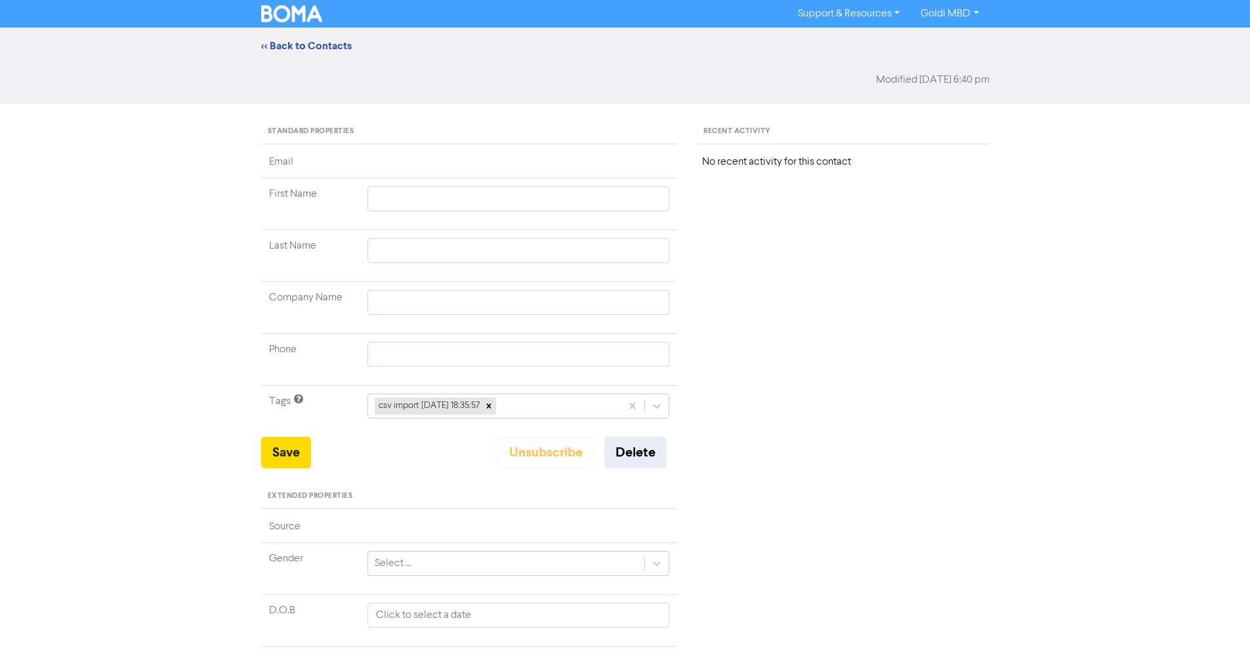
type input "[PERSON_NAME]([PERSON_NAME]"
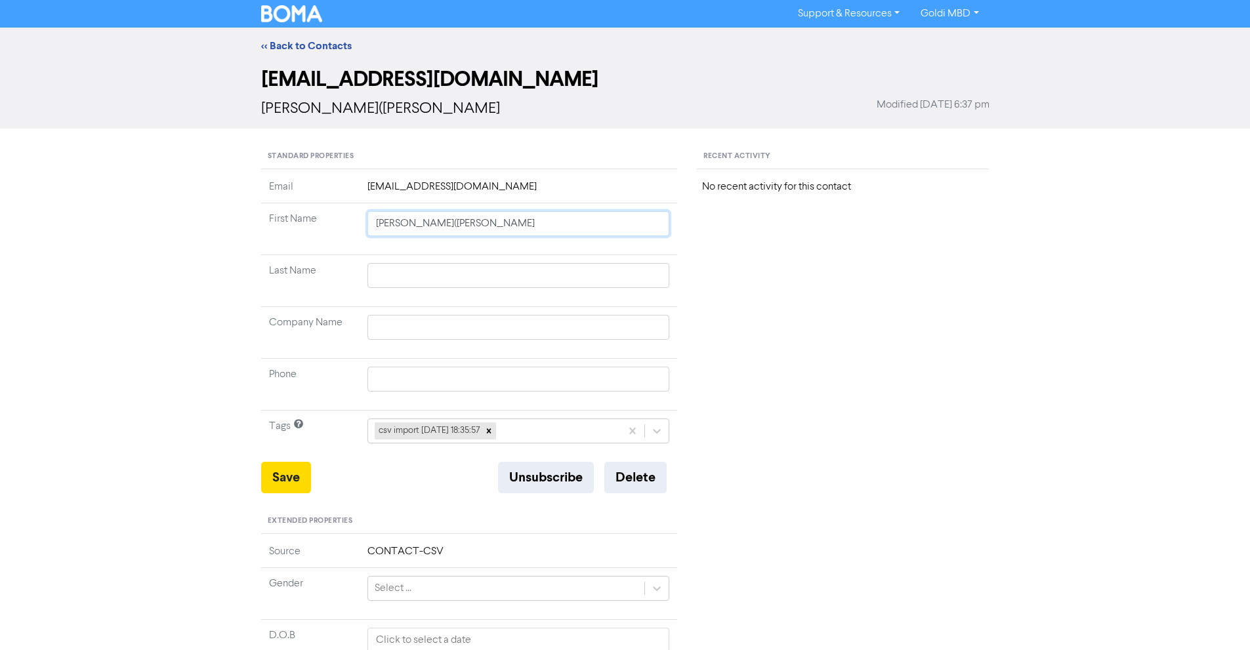
drag, startPoint x: 526, startPoint y: 225, endPoint x: 468, endPoint y: 227, distance: 57.8
click at [468, 227] on input "[PERSON_NAME]([PERSON_NAME]" at bounding box center [519, 223] width 303 height 25
type input "[PERSON_NAME]([PERSON_NAME])"
paste input "Shirtley"
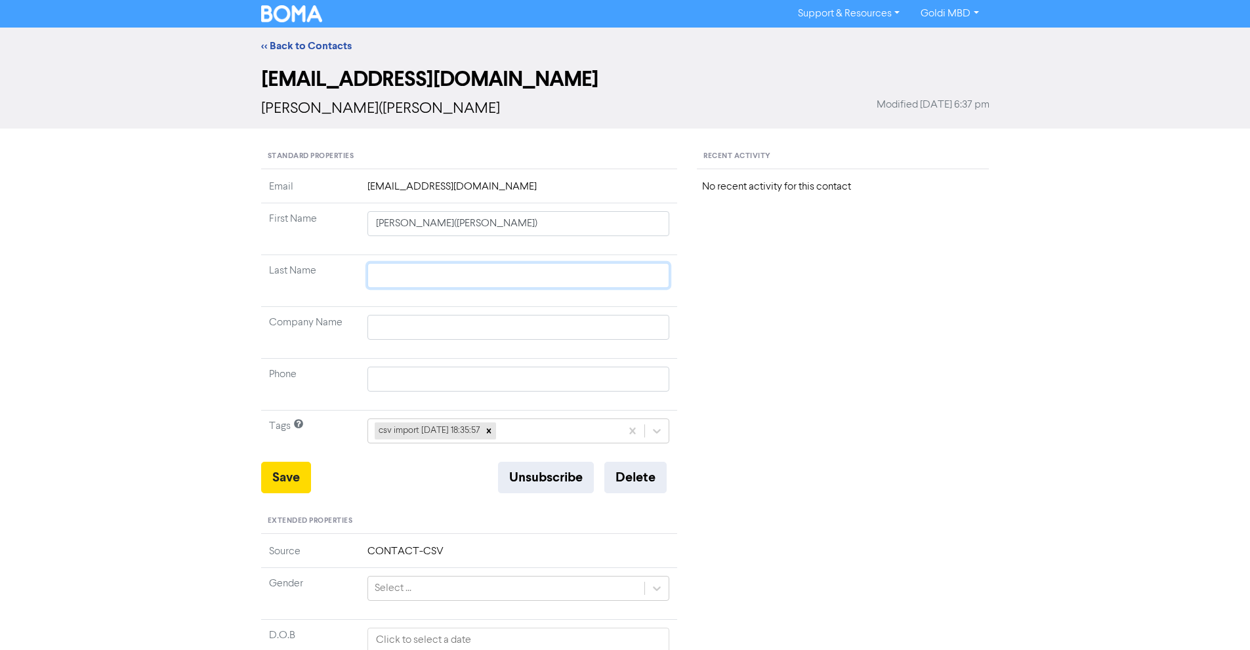
type input "Shirtley"
click at [457, 266] on input "Shirtley" at bounding box center [519, 275] width 303 height 25
type input "Shirtley"
click at [499, 219] on input "[PERSON_NAME]([PERSON_NAME])" at bounding box center [519, 223] width 303 height 25
type input "[PERSON_NAME]([PERSON_NAME]"
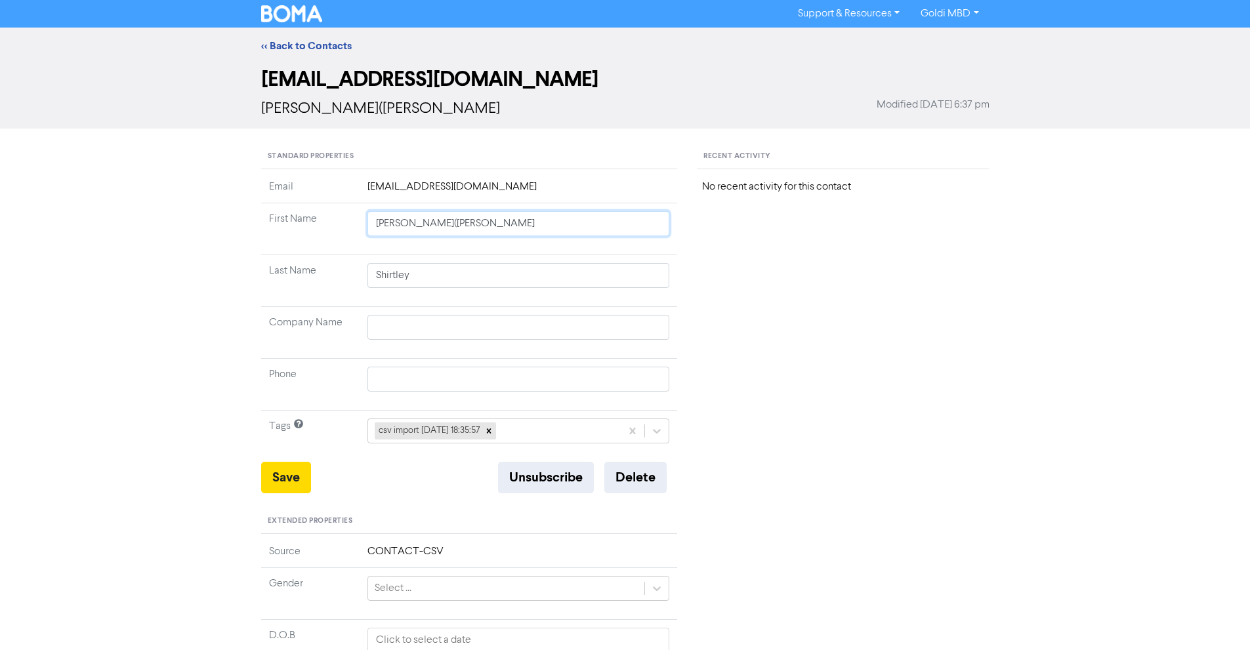
type input "[PERSON_NAME]([PERSON_NAME]"
type input "[PERSON_NAME](Jerem"
type input "[PERSON_NAME]("
type input "[PERSON_NAME]"
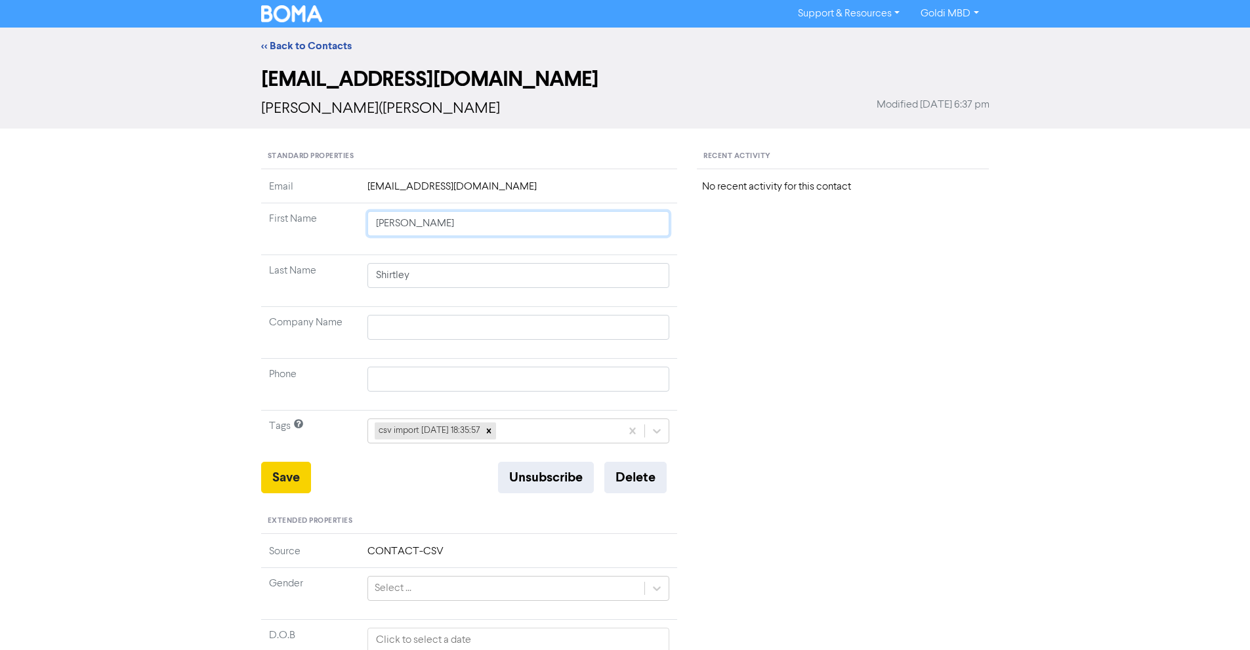
type input "[PERSON_NAME]"
click at [293, 479] on button "Save" at bounding box center [286, 478] width 50 height 32
click at [321, 43] on link "<< Back to Contacts" at bounding box center [306, 45] width 91 height 13
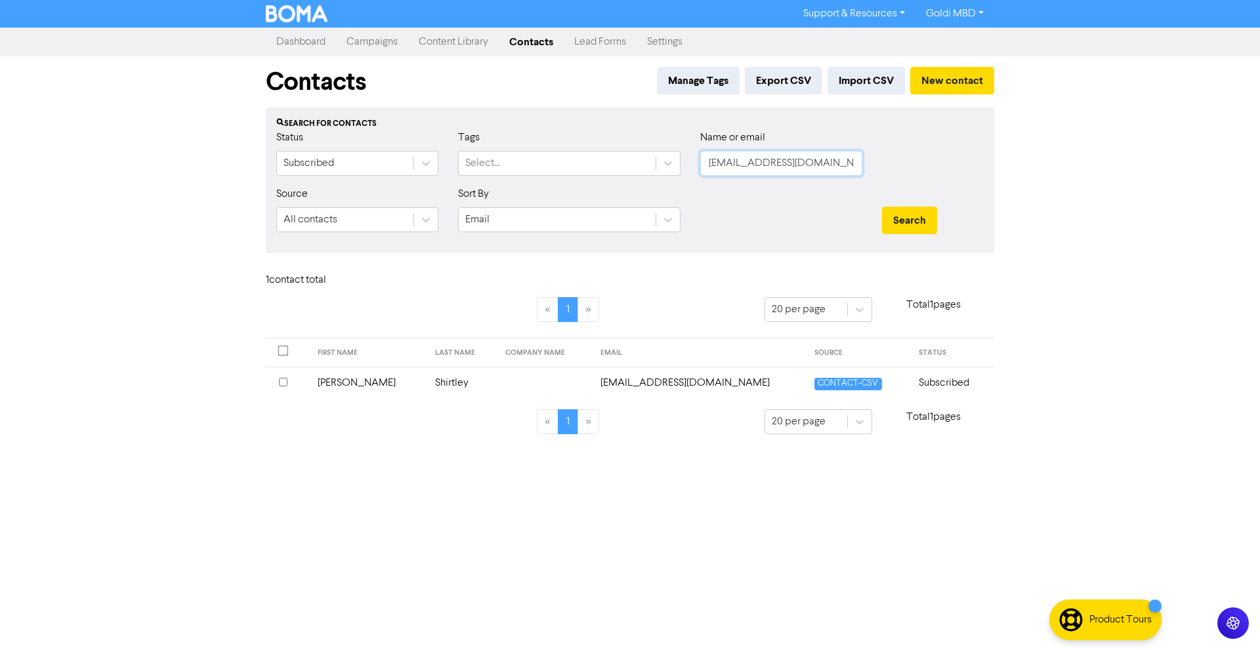
click at [802, 170] on input "[EMAIL_ADDRESS][DOMAIN_NAME]" at bounding box center [781, 163] width 162 height 25
paste input "kahliejensen@hot"
drag, startPoint x: 802, startPoint y: 170, endPoint x: 927, endPoint y: 214, distance: 132.2
click at [927, 214] on form "Status Subscribed Tags Select... Name or email [EMAIL_ADDRESS][DOMAIN_NAME] Sou…" at bounding box center [630, 186] width 708 height 113
click at [927, 214] on button "Search" at bounding box center [909, 221] width 55 height 28
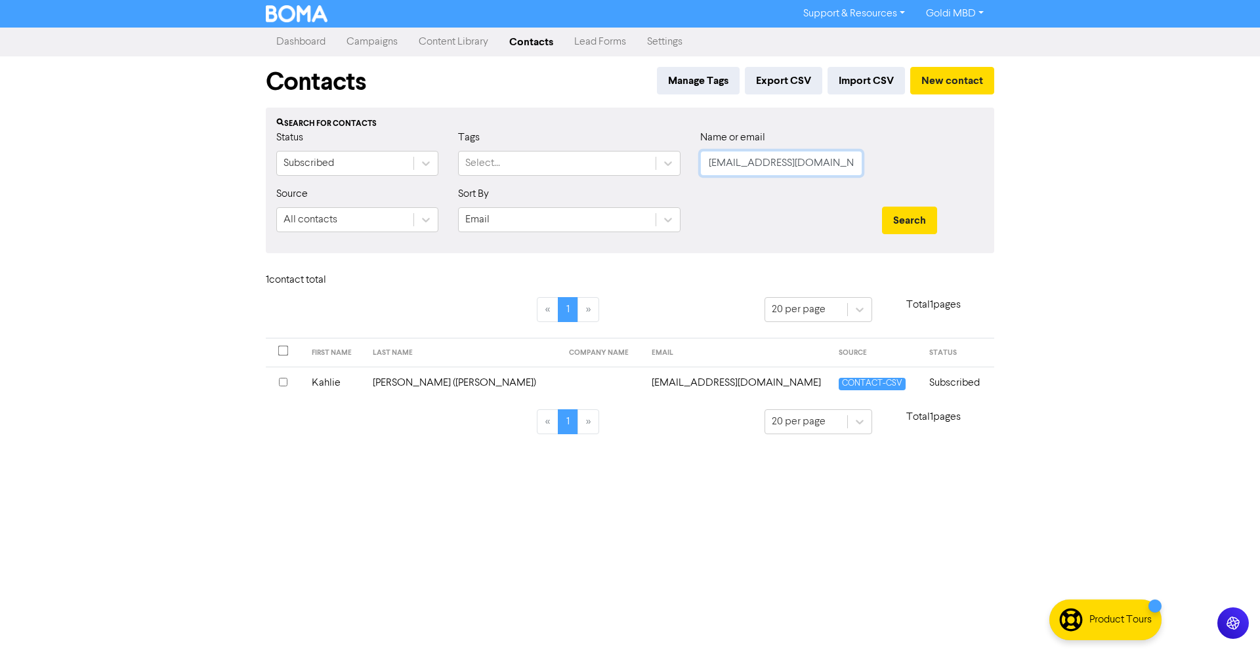
click at [726, 159] on input "[EMAIL_ADDRESS][DOMAIN_NAME]" at bounding box center [781, 163] width 162 height 25
paste input "[PERSON_NAME].ellen1993@g"
click at [906, 220] on button "Search" at bounding box center [909, 221] width 55 height 28
